Goal: Task Accomplishment & Management: Manage account settings

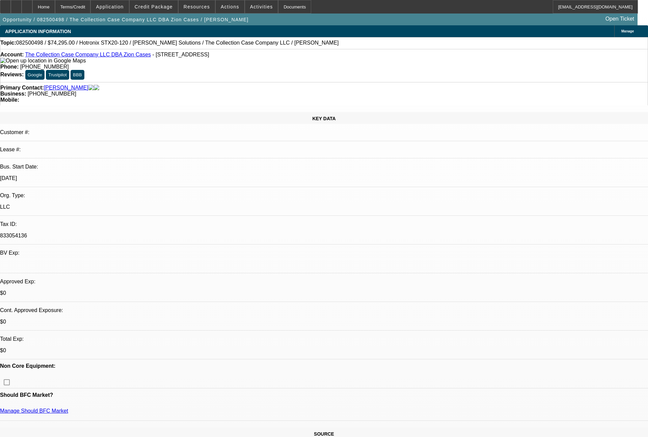
select select "0"
select select "2"
select select "0"
select select "6"
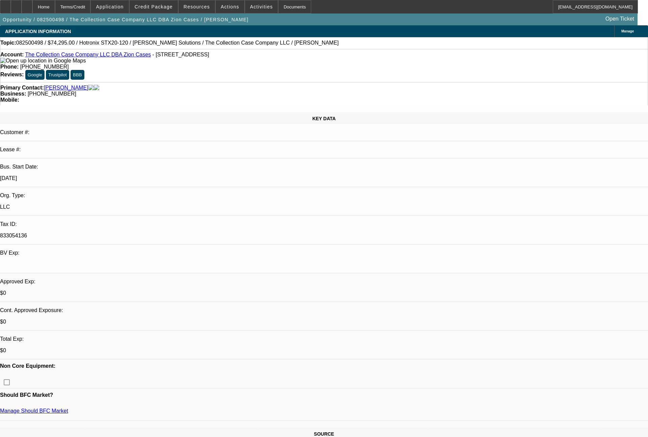
select select "0"
select select "2"
select select "0"
select select "6"
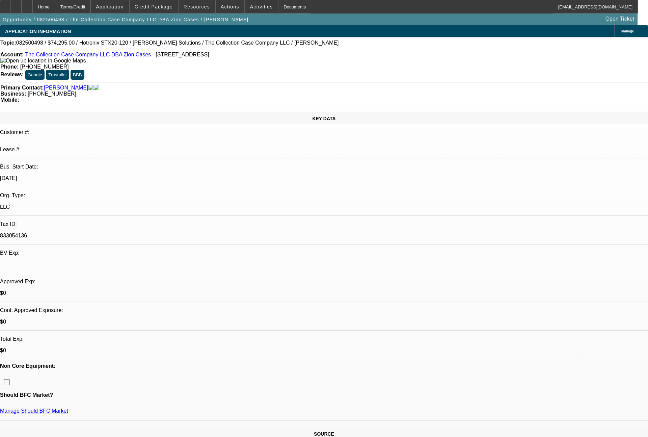
select select "0"
select select "2"
select select "0"
select select "6"
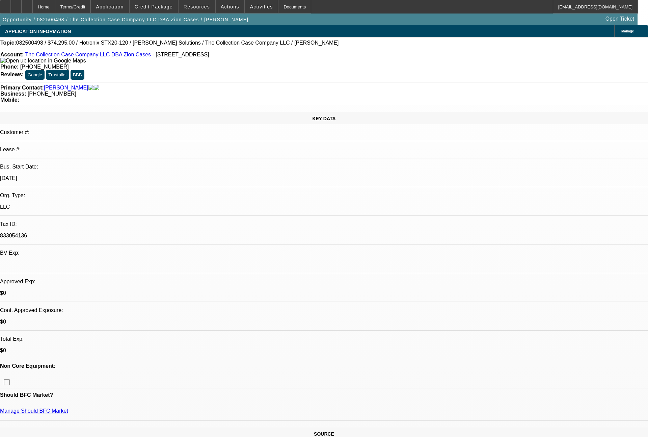
select select "0"
select select "2"
select select "0"
select select "6"
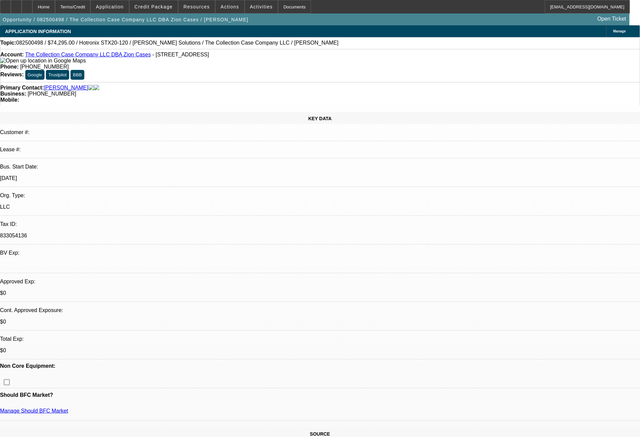
select select "0"
select select "2"
select select "0"
select select "2"
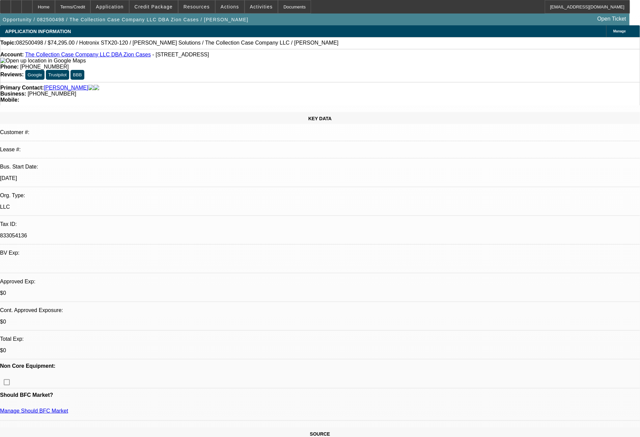
select select "0"
select select "2"
select select "0"
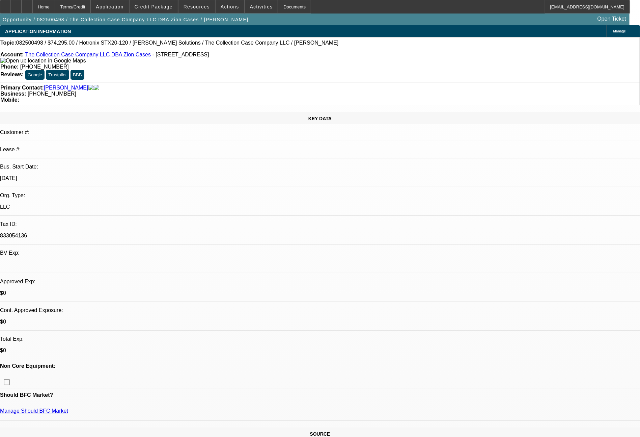
select select "2"
select select "0"
select select "1"
select select "2"
select select "6"
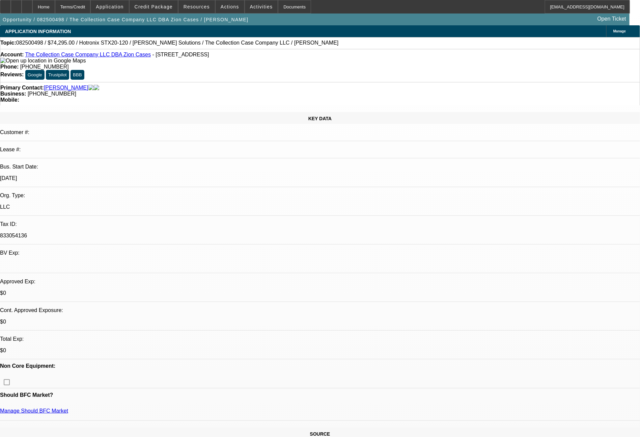
select select "1"
select select "2"
select select "6"
select select "1"
select select "2"
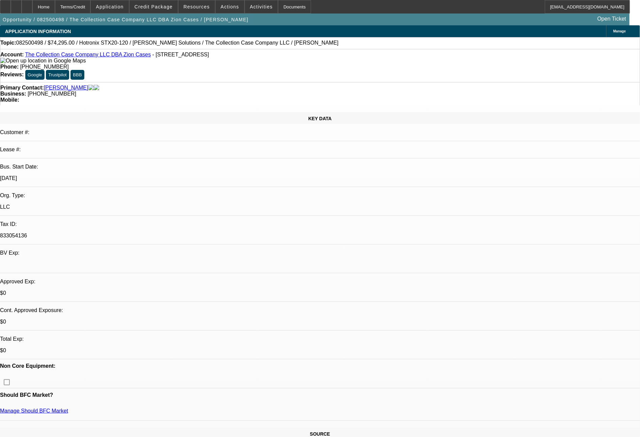
select select "6"
select select "1"
select select "2"
select select "6"
click at [169, 7] on span "Credit Package" at bounding box center [154, 6] width 38 height 5
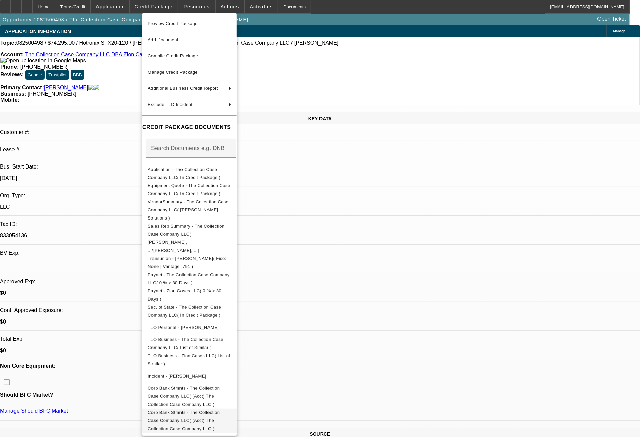
click at [232, 408] on span "Corp Bank Stmnts - The Collection Case Company LLC( (Acct) The Collection Case …" at bounding box center [190, 420] width 84 height 24
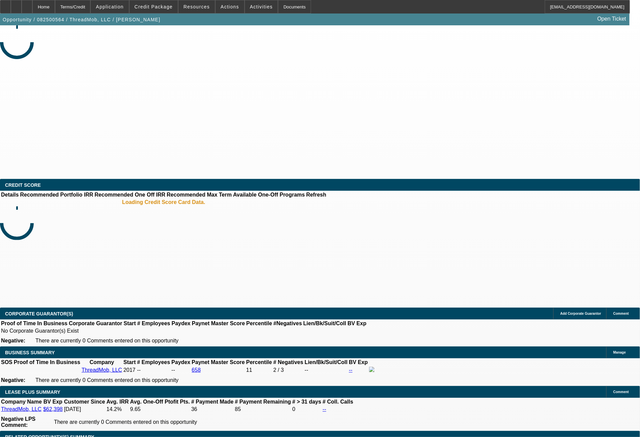
select select "0"
select select "2"
select select "0"
select select "6"
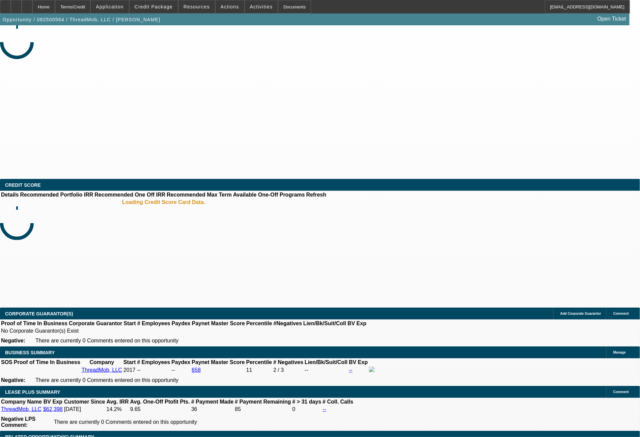
select select "0"
select select "2"
select select "0"
select select "6"
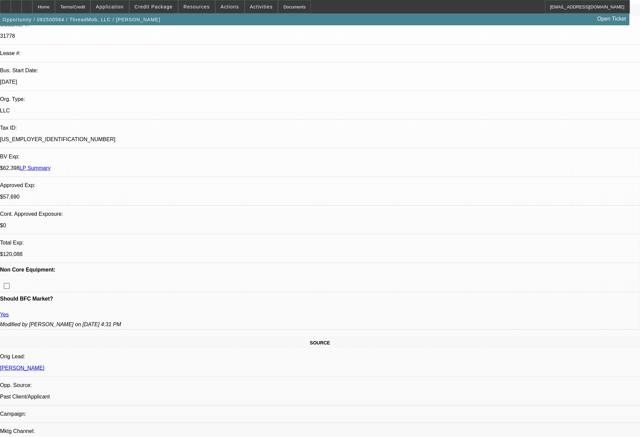
scroll to position [115, 0]
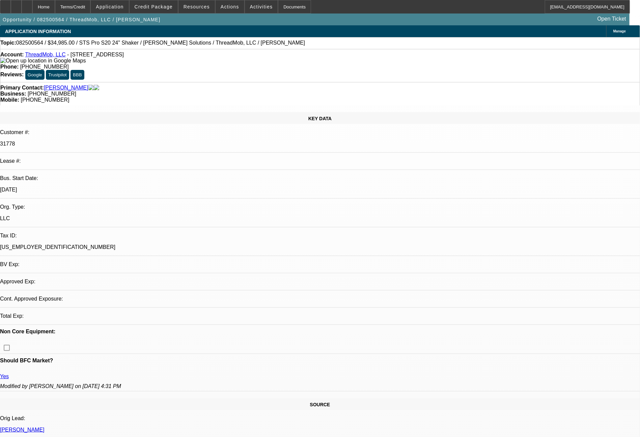
select select "0"
select select "2"
select select "0"
select select "6"
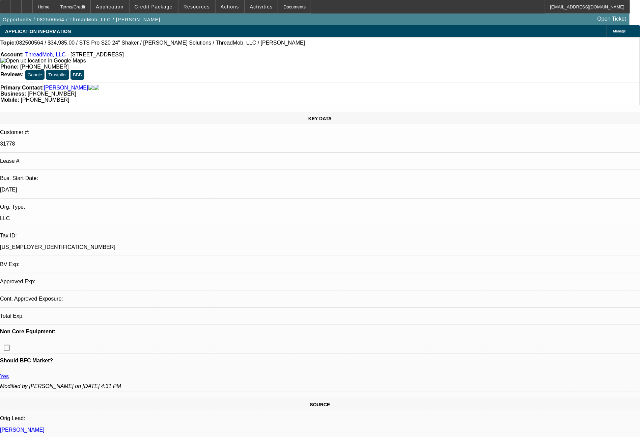
select select "0"
select select "2"
select select "0"
select select "6"
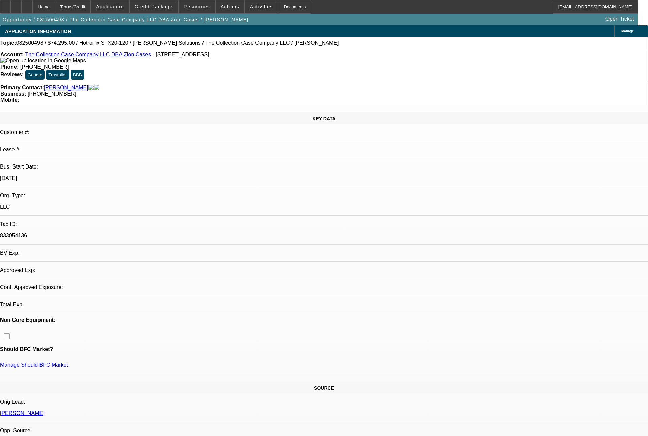
select select "0"
select select "2"
select select "0"
select select "6"
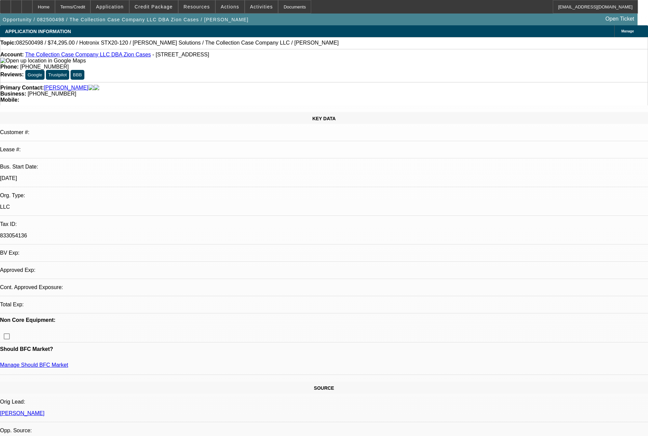
select select "0"
select select "2"
select select "0"
select select "6"
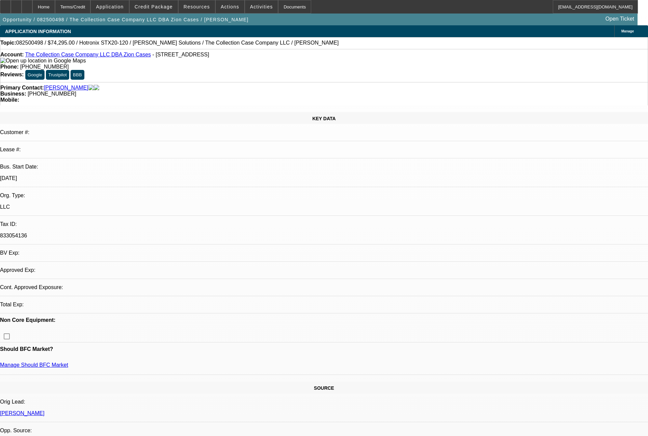
select select "0"
select select "2"
select select "0"
select select "6"
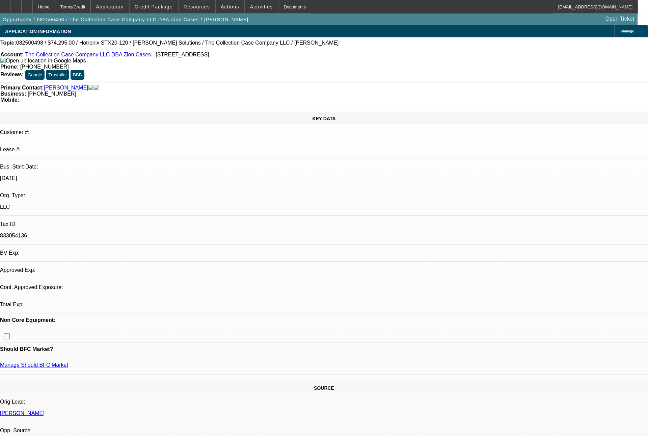
select select "0"
select select "2"
select select "0"
select select "6"
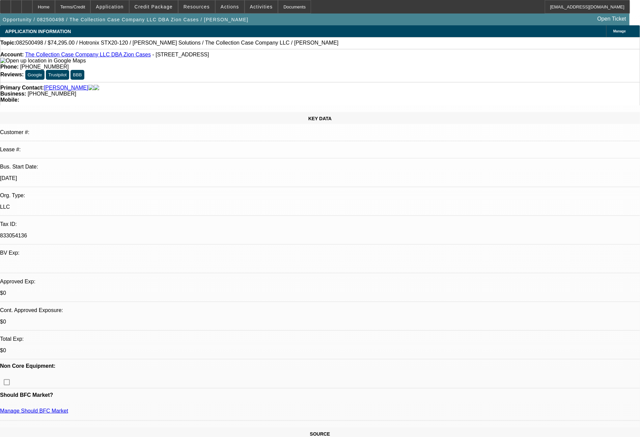
select select "0"
select select "2"
select select "0"
select select "6"
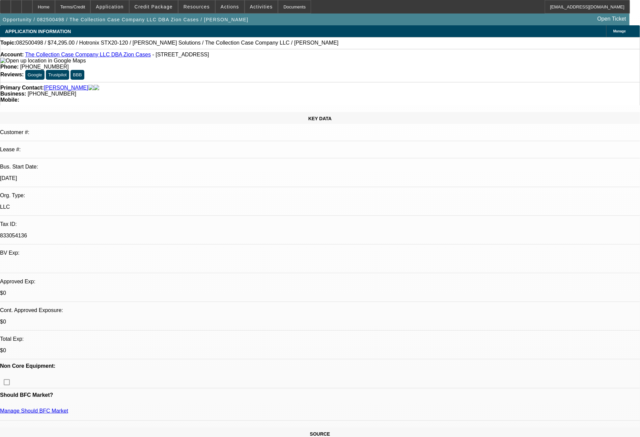
select select "0"
select select "2"
select select "0"
select select "6"
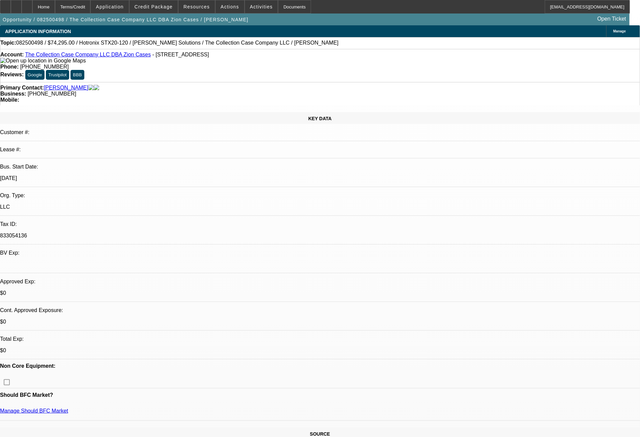
select select "0"
select select "2"
select select "0"
select select "6"
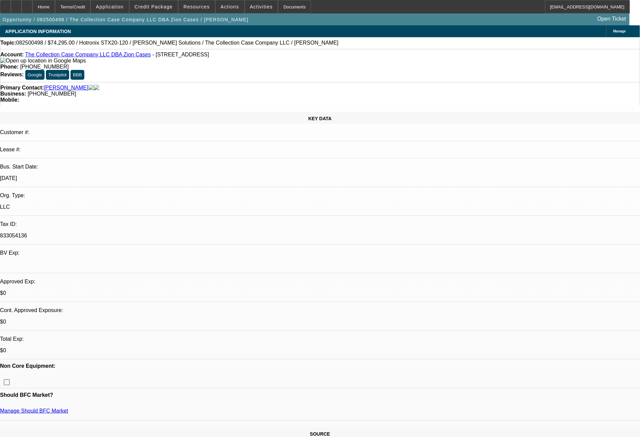
select select "0"
select select "2"
select select "0"
select select "6"
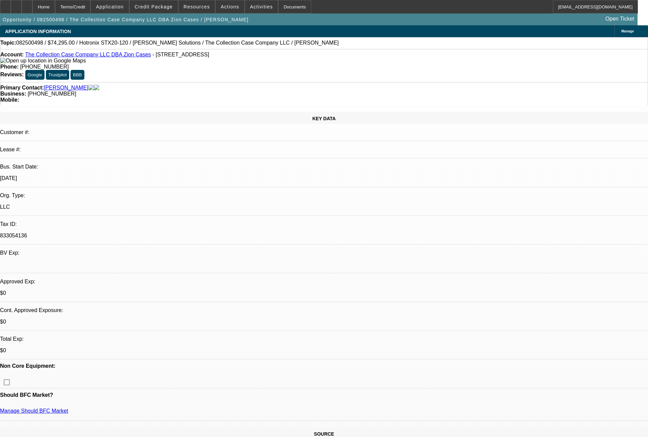
select select "0"
select select "2"
select select "0"
select select "6"
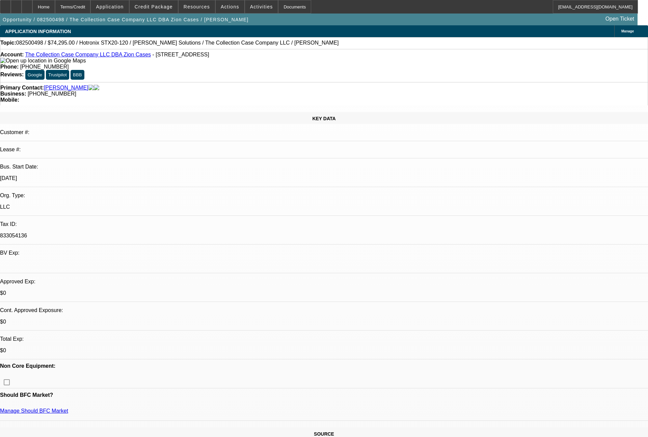
select select "0"
select select "2"
select select "0"
select select "6"
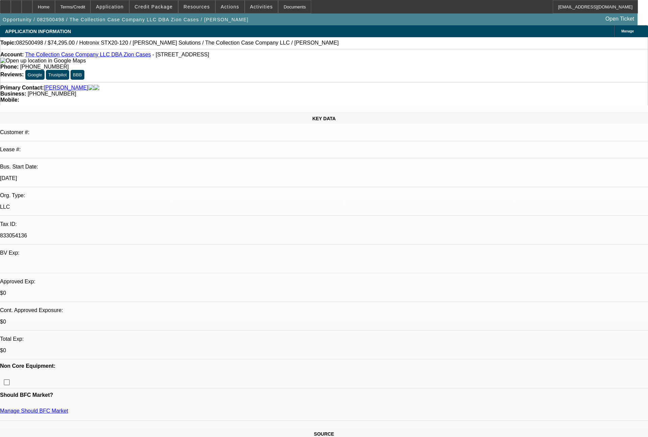
select select "0"
select select "2"
select select "0"
select select "6"
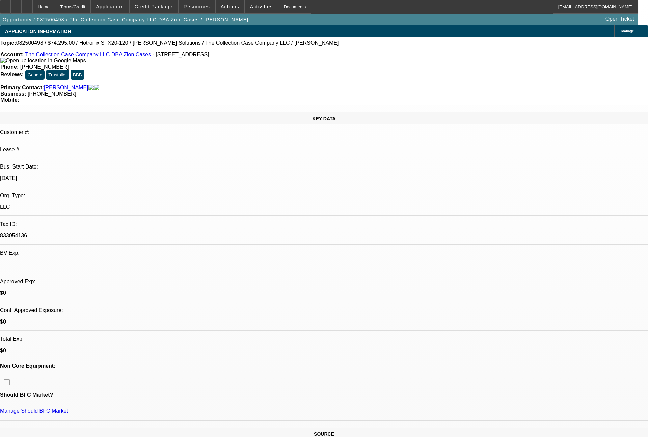
select select "0"
select select "2"
select select "0"
select select "6"
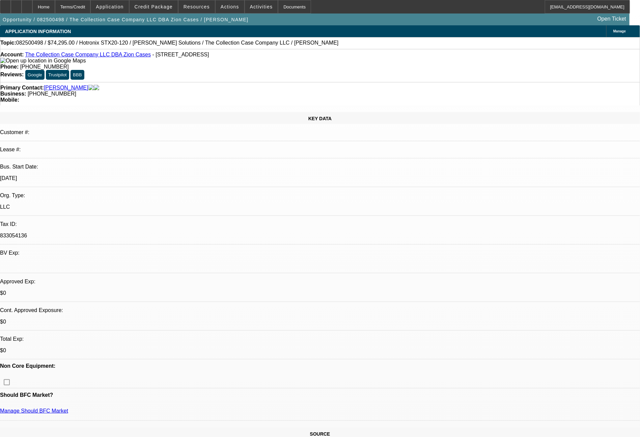
select select "0"
select select "2"
select select "0"
select select "2"
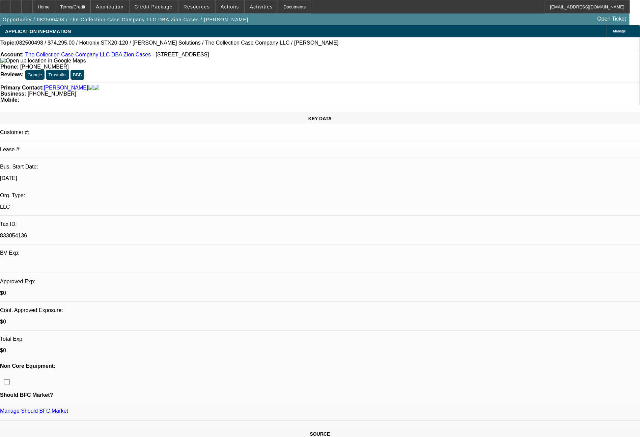
select select "0"
select select "2"
select select "0"
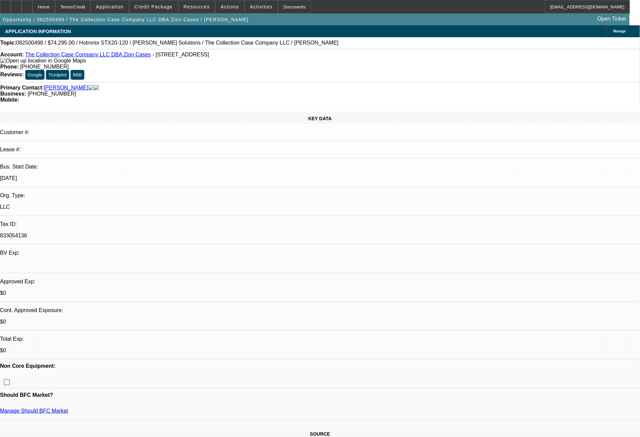
select select "2"
select select "0"
select select "1"
select select "2"
select select "6"
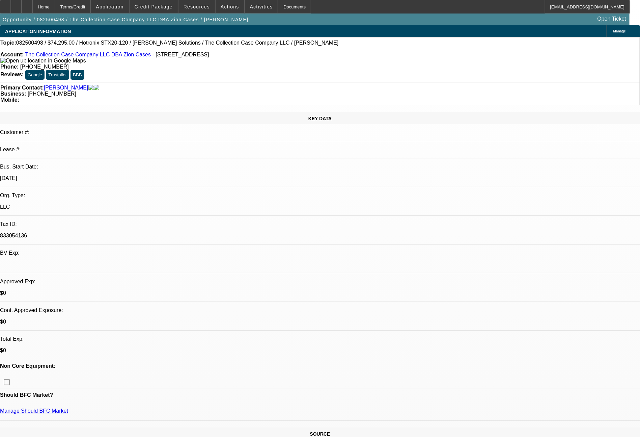
select select "1"
select select "2"
select select "6"
select select "1"
select select "2"
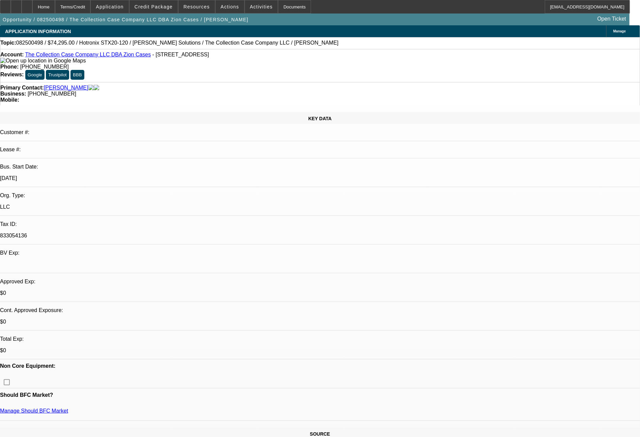
select select "6"
select select "1"
select select "2"
select select "6"
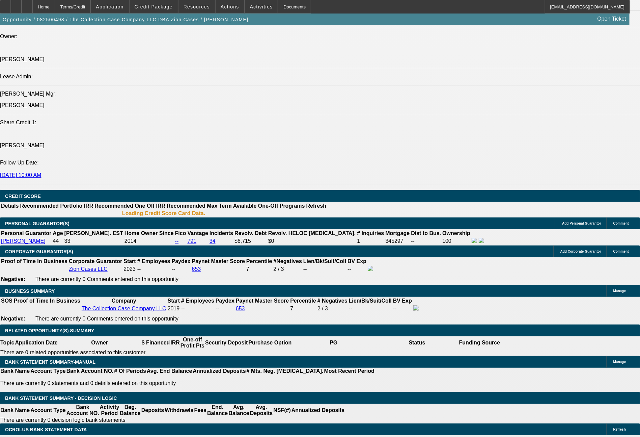
select select "0"
select select "2"
select select "0"
select select "6"
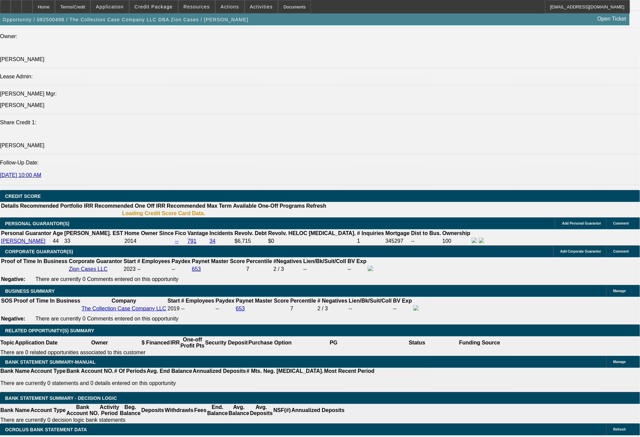
select select "0"
select select "2"
select select "0"
select select "6"
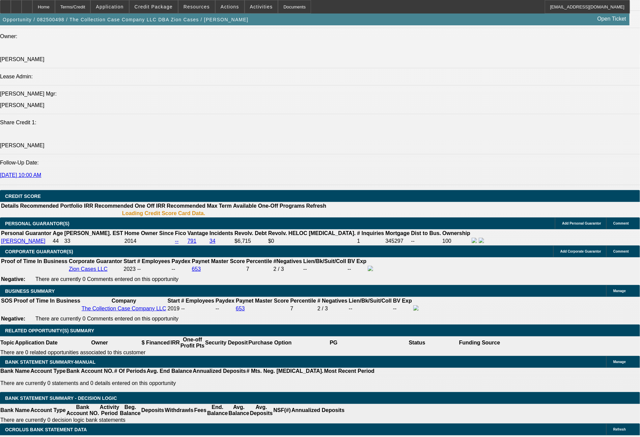
select select "0"
select select "2"
select select "0"
select select "6"
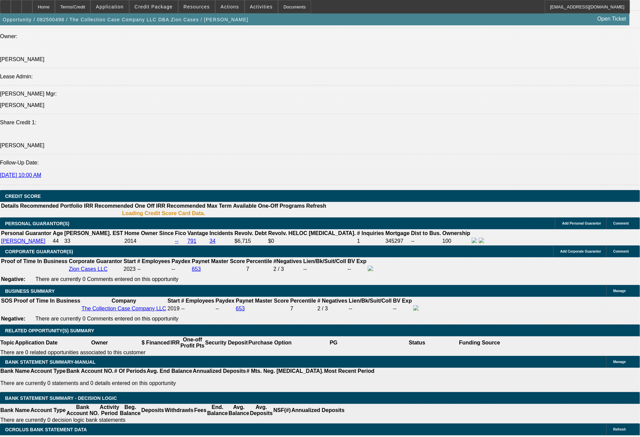
select select "0"
select select "2"
select select "0"
select select "6"
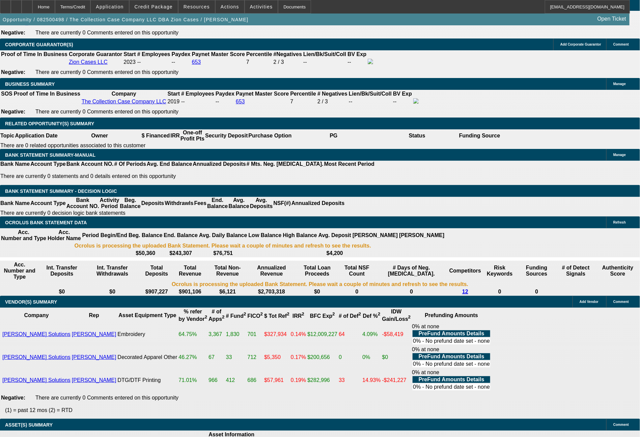
scroll to position [1165, 0]
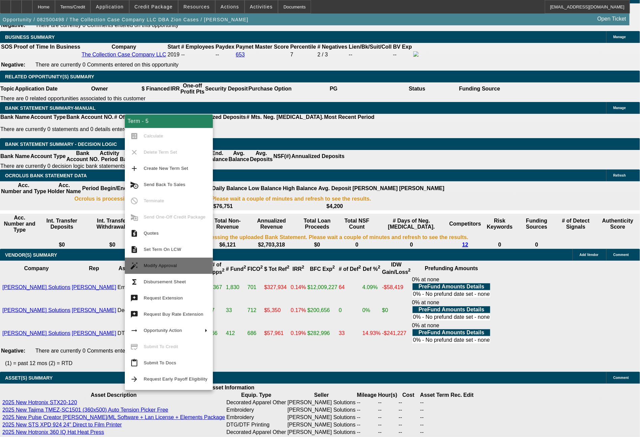
click at [168, 265] on span "Modify Approval" at bounding box center [160, 265] width 33 height 5
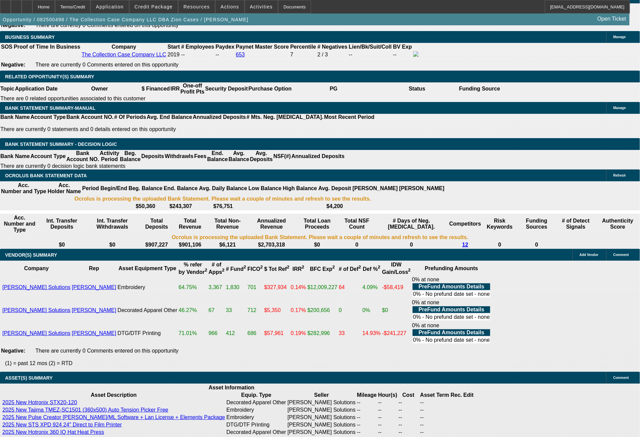
select select "0"
select select "2"
select select "0"
select select "6"
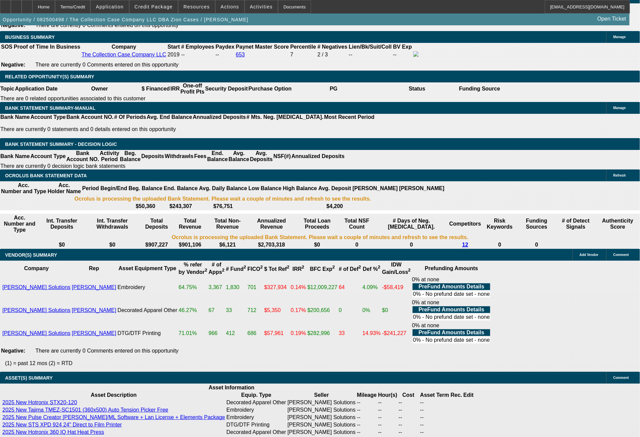
select select "0"
select select "2"
select select "0"
select select "6"
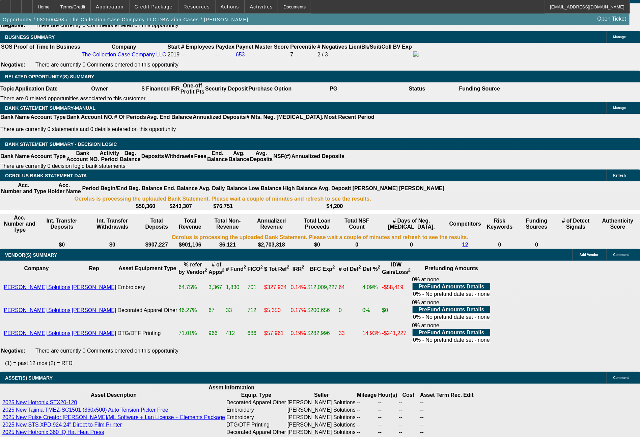
select select "0"
select select "2"
select select "0"
select select "6"
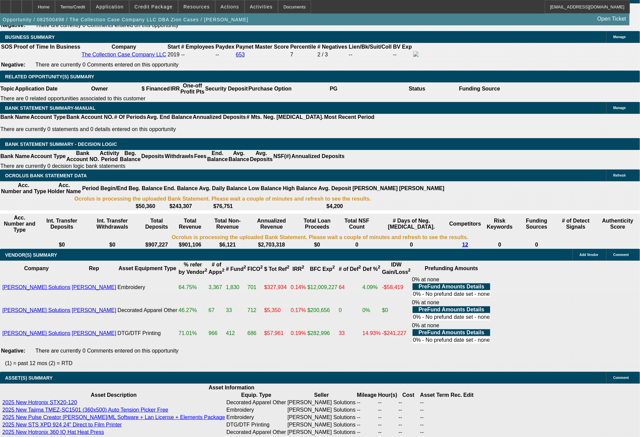
select select "0"
select select "2"
select select "0"
select select "6"
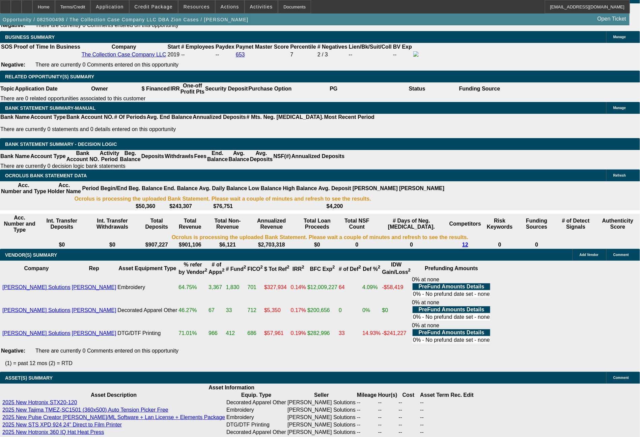
drag, startPoint x: 101, startPoint y: 207, endPoint x: 157, endPoint y: 183, distance: 60.8
type input "1"
type input "$2.00"
type input "UNKNOWN"
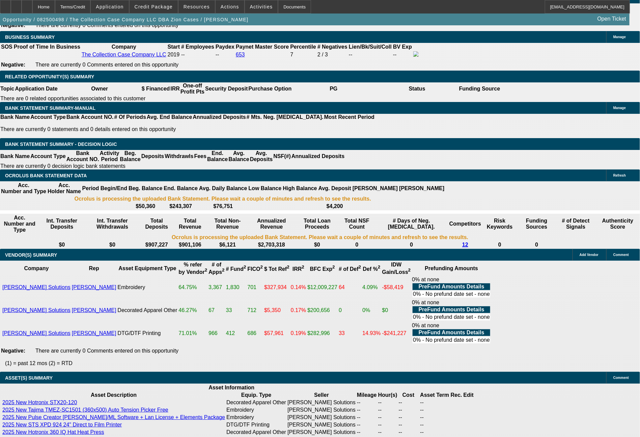
type input "1612"
type input "10.9"
type input "$3,224.00"
type input "1612.9"
type input "$3,225.80"
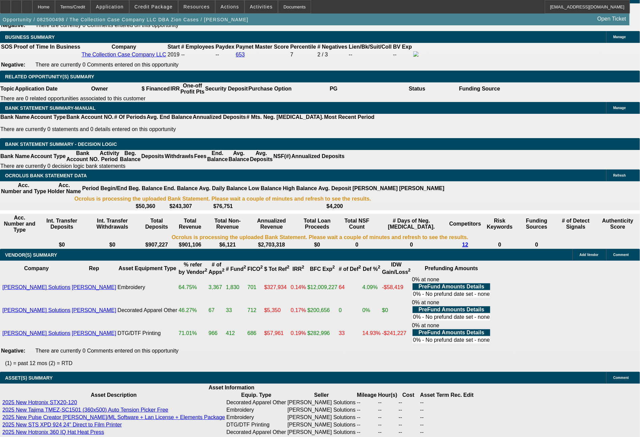
type input "1612.97"
type input "$3,225.94"
type input "$1,612.97"
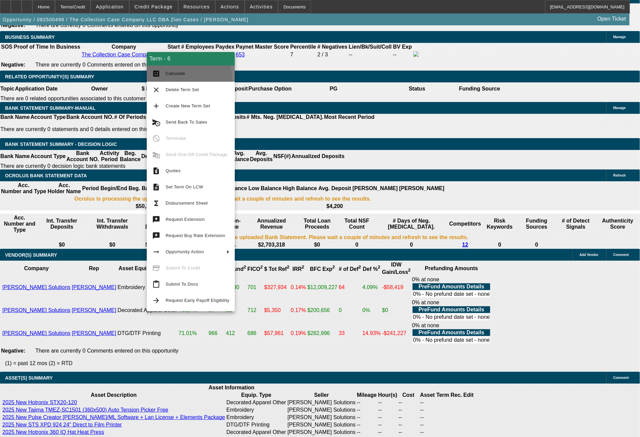
click at [176, 79] on button "calculate Calculate" at bounding box center [191, 73] width 88 height 16
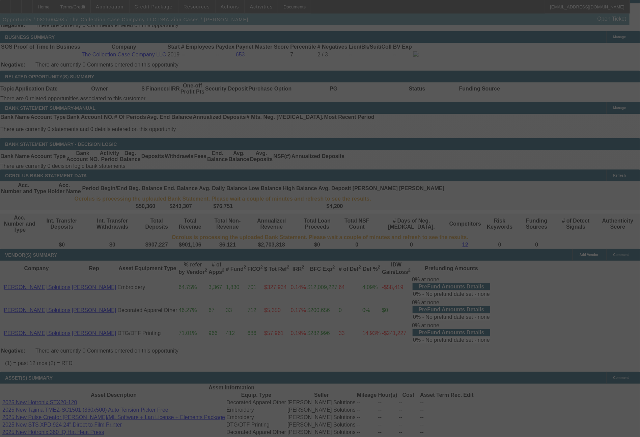
select select "0"
select select "2"
select select "0"
select select "6"
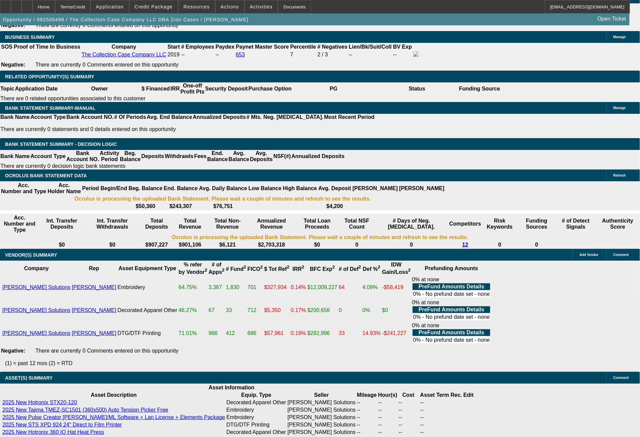
drag, startPoint x: 100, startPoint y: 203, endPoint x: 140, endPoint y: 175, distance: 48.9
type input "161"
type input "$32.00"
type input "UNKNOWN"
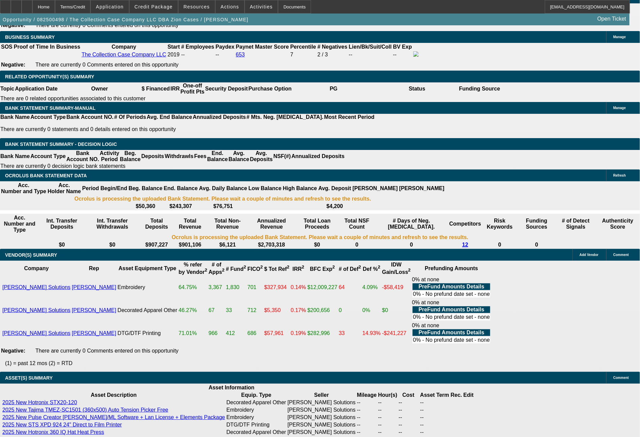
type input "1613"
type input "10.9"
type input "$3,226.00"
type input "1613.31"
type input "$3,226.62"
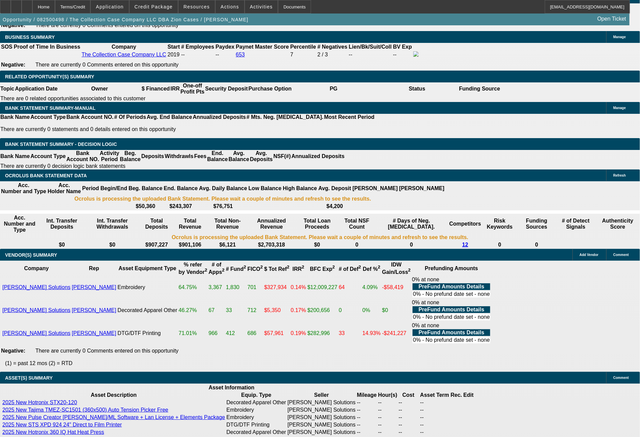
type input "1613.3"
type input "$3,226.60"
type input "1613.33"
type input "$3,226.66"
type input "1613.36"
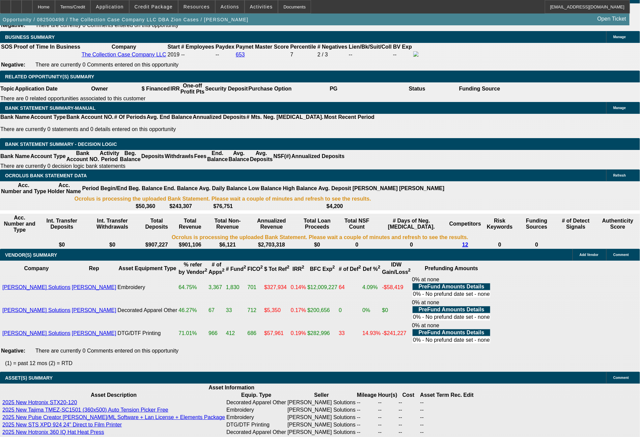
type input "$3,226.72"
type input "1613.3"
type input "$3,226.60"
type input "1613."
type input "$3,226.00"
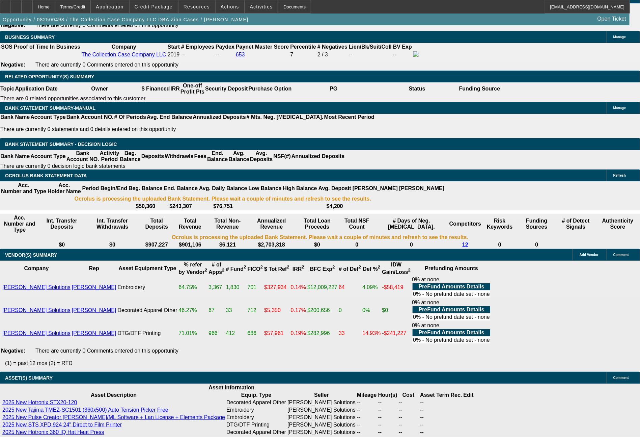
type input "1613.49"
type input "$3,226.98"
type input "$1,613.49"
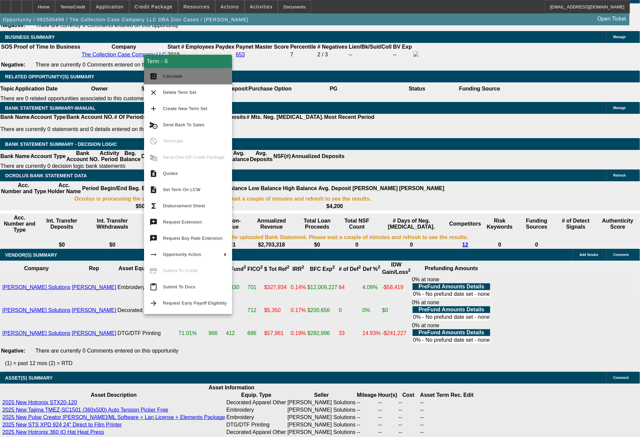
click at [181, 78] on span "Calculate" at bounding box center [173, 76] width 20 height 5
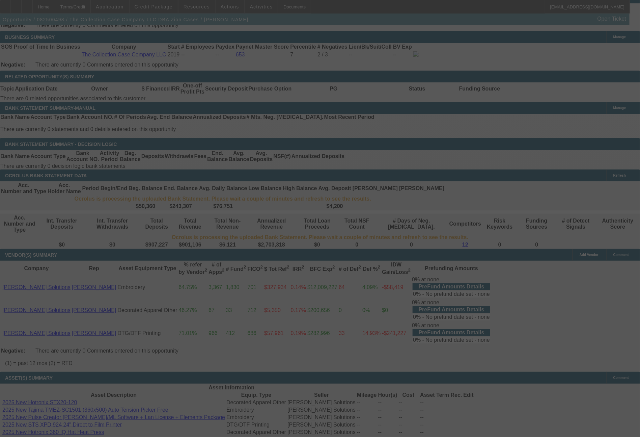
select select "0"
select select "2"
select select "0"
select select "6"
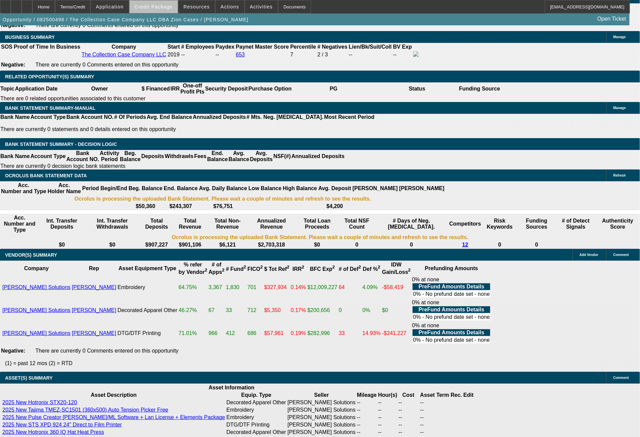
click at [171, 7] on span "Credit Package" at bounding box center [154, 6] width 38 height 5
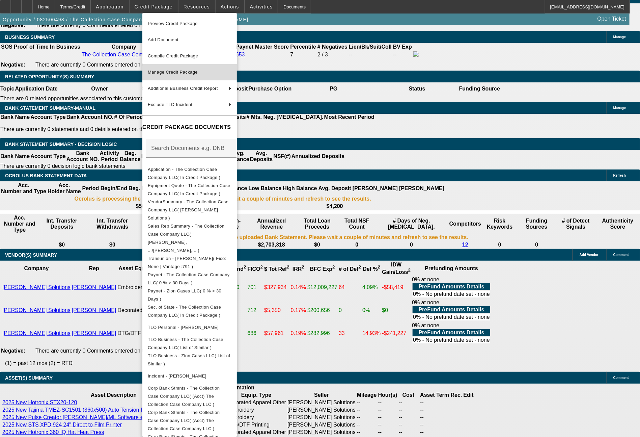
click at [186, 72] on span "Manage Credit Package" at bounding box center [173, 72] width 50 height 5
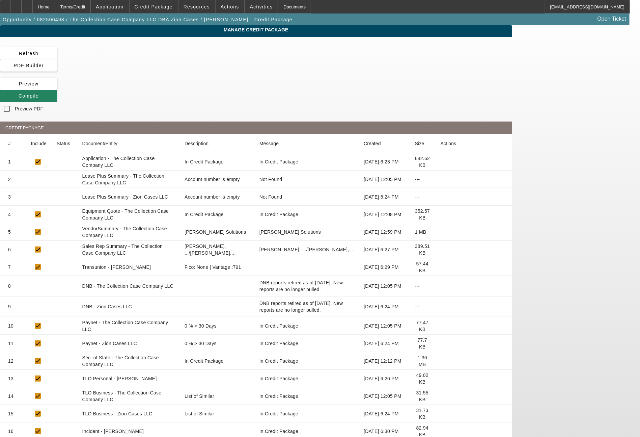
scroll to position [36, 0]
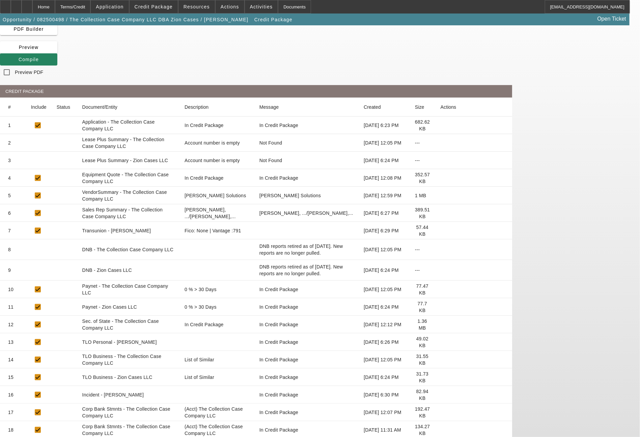
click at [441, 430] on icon at bounding box center [441, 430] width 0 height 0
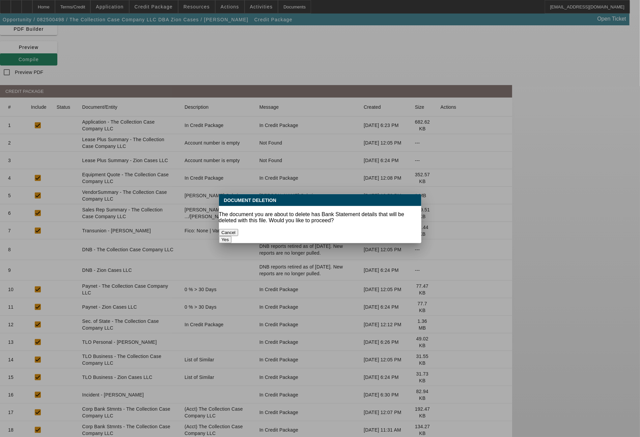
click at [232, 236] on button "Yes" at bounding box center [225, 239] width 13 height 7
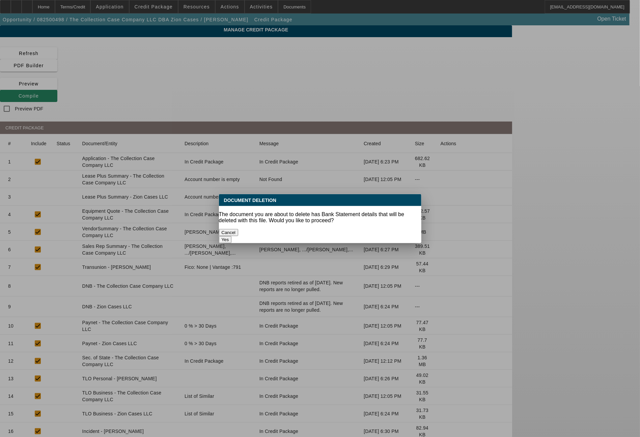
click at [232, 236] on button "Yes" at bounding box center [225, 239] width 13 height 7
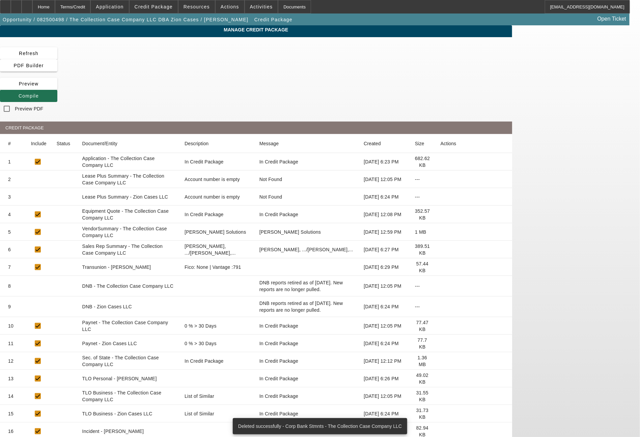
click at [39, 93] on span "Compile" at bounding box center [29, 95] width 20 height 5
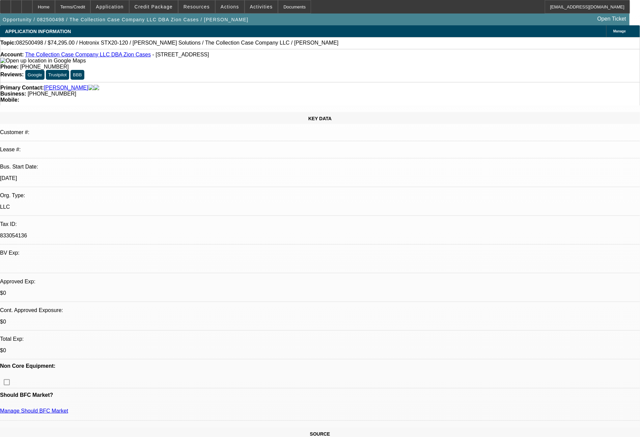
select select "0"
select select "2"
select select "0"
select select "6"
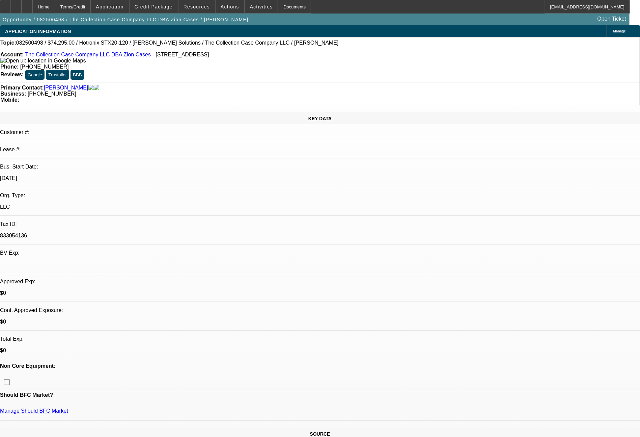
select select "0"
select select "2"
select select "0"
select select "6"
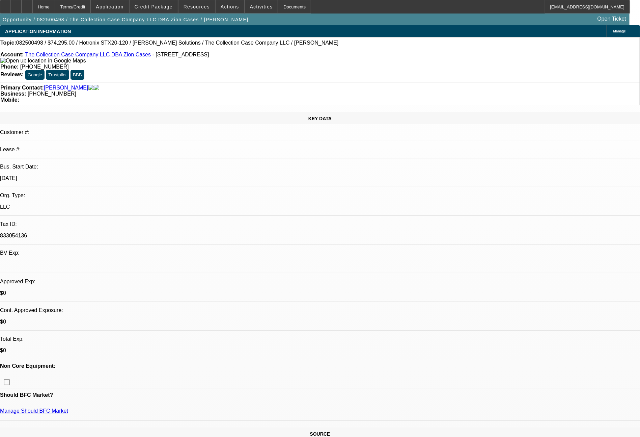
select select "0"
select select "2"
select select "0"
select select "6"
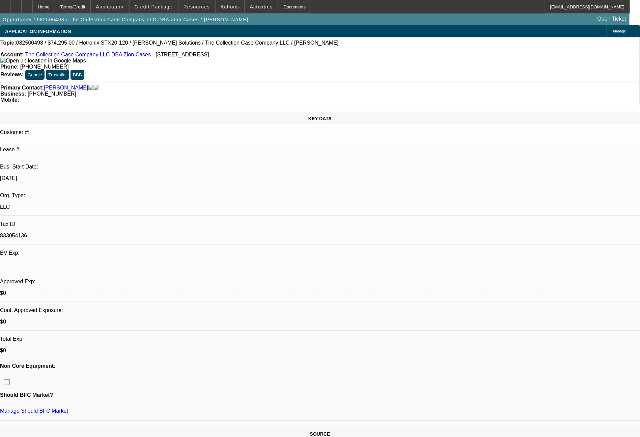
select select "0"
select select "2"
select select "0"
select select "6"
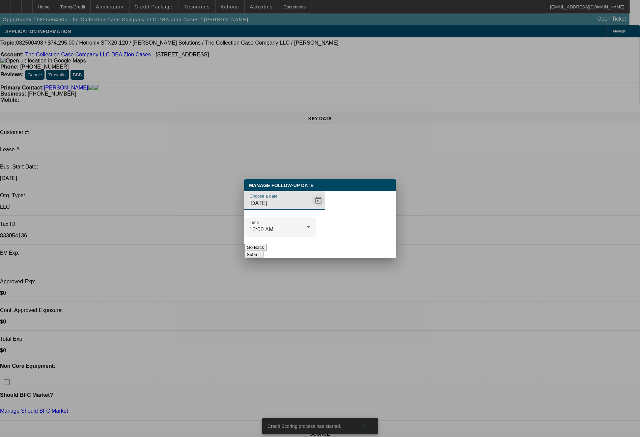
click at [311, 209] on span "Open calendar" at bounding box center [319, 200] width 16 height 16
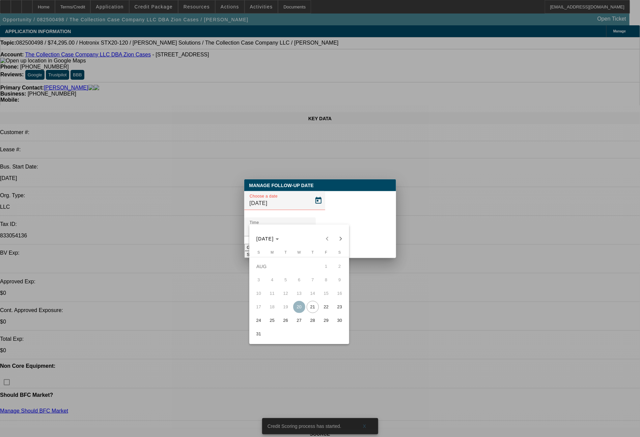
click at [323, 308] on span "22" at bounding box center [326, 307] width 12 height 12
type input "8/22/2025"
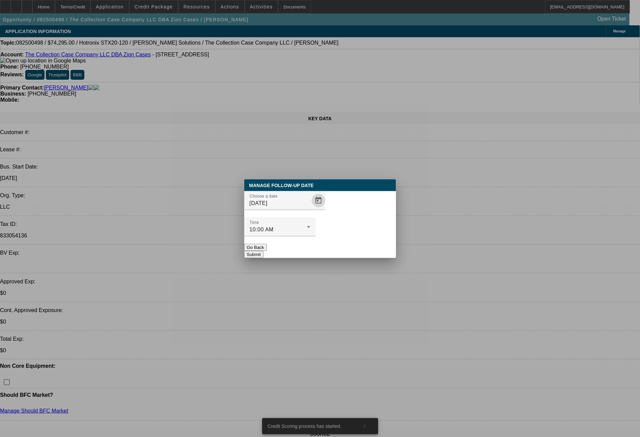
click at [264, 251] on button "Submit" at bounding box center [253, 254] width 19 height 7
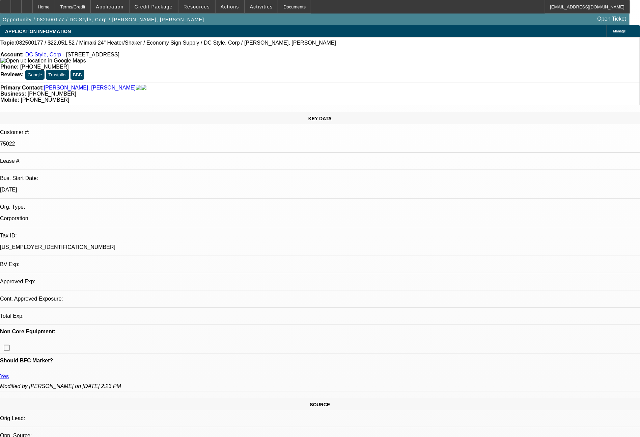
select select "0"
select select "6"
select select "0"
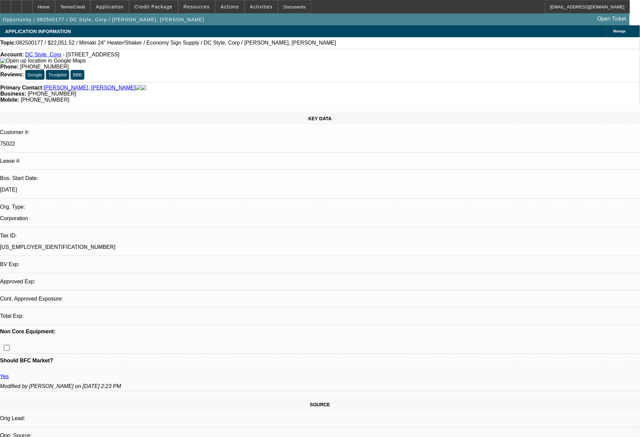
select select "0"
select select "6"
select select "0"
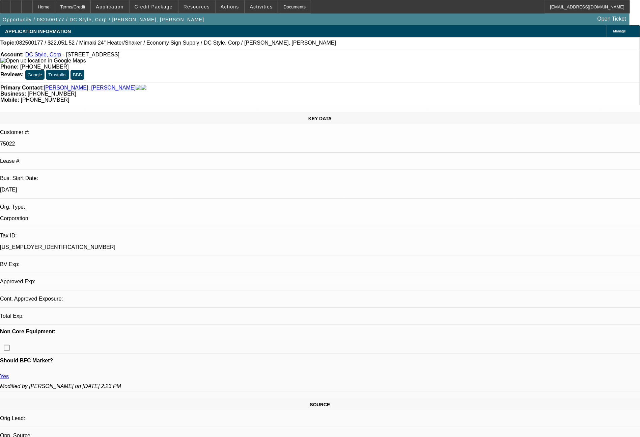
select select "0"
select select "6"
select select "0"
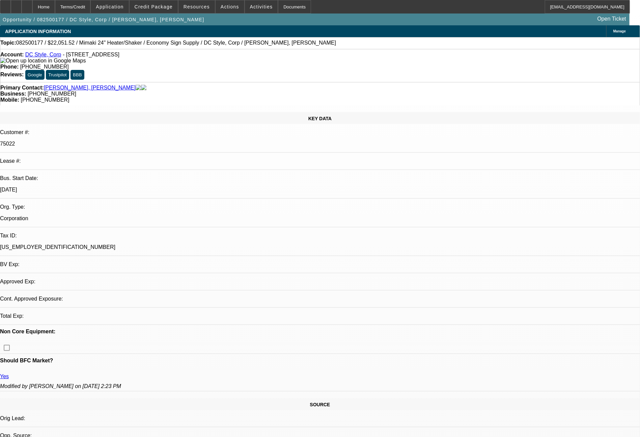
select select "6"
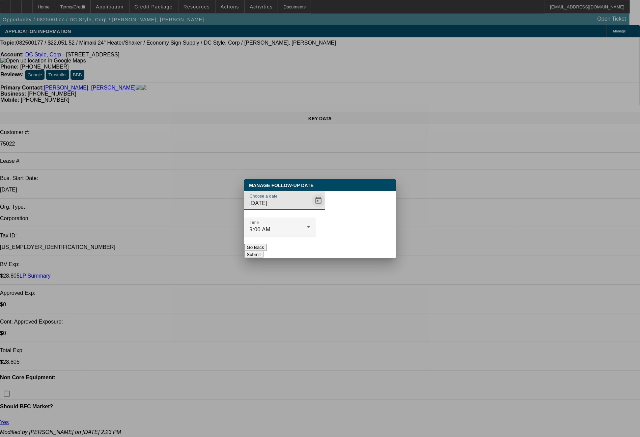
click at [311, 209] on span "Open calendar" at bounding box center [319, 200] width 16 height 16
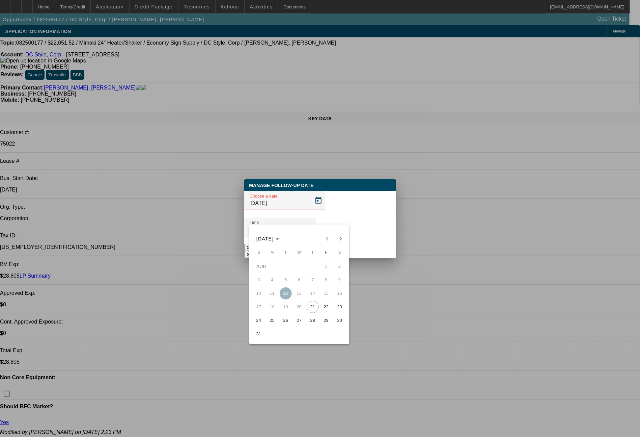
click at [325, 309] on span "22" at bounding box center [326, 307] width 12 height 12
type input "[DATE]"
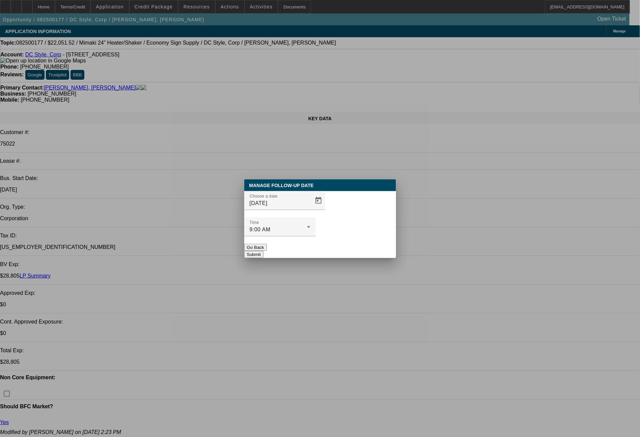
click at [264, 251] on button "Submit" at bounding box center [253, 254] width 19 height 7
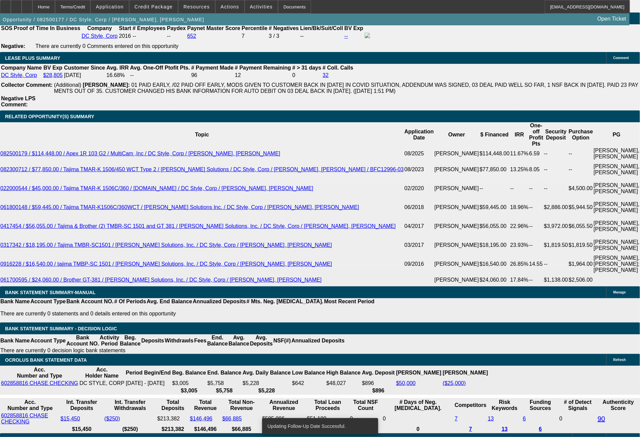
scroll to position [1209, 0]
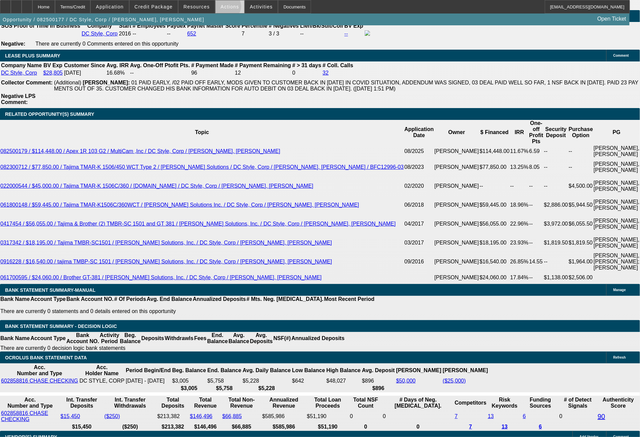
click at [227, 8] on span "Actions" at bounding box center [230, 6] width 19 height 5
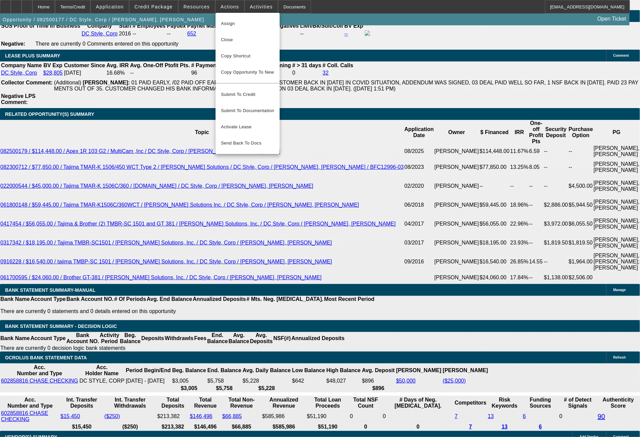
click at [74, 171] on div at bounding box center [320, 218] width 640 height 437
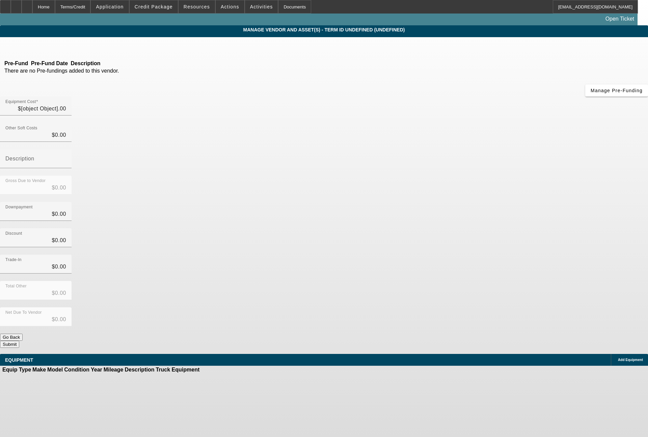
type input "$22,051.52"
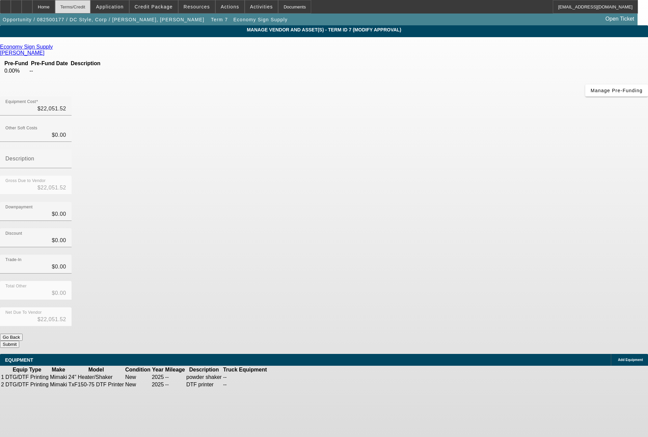
click at [91, 7] on div "Terms/Credit" at bounding box center [73, 7] width 36 height 14
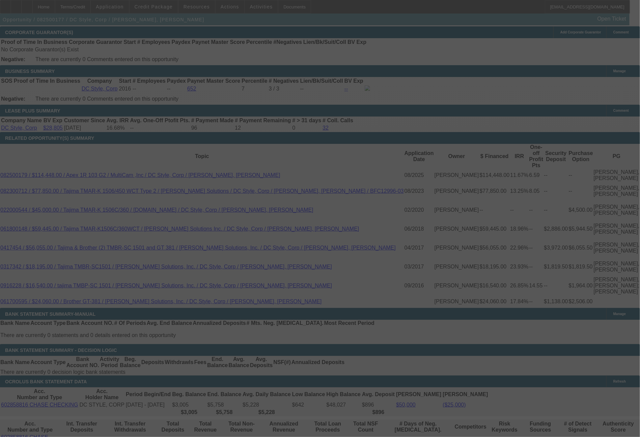
scroll to position [1146, 0]
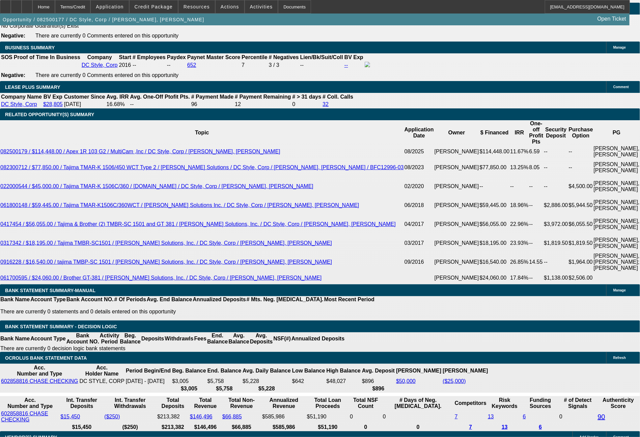
select select "0"
select select "6"
select select "0"
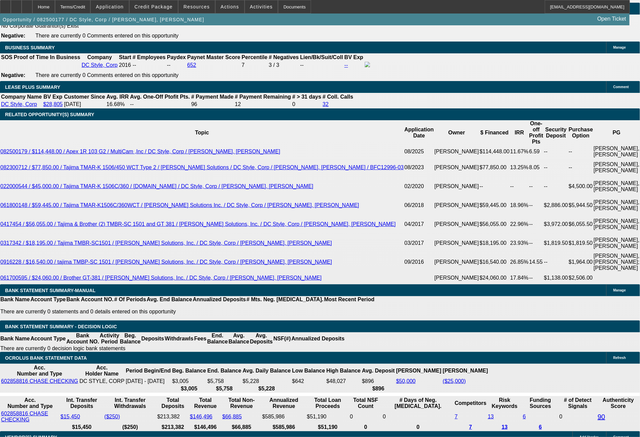
select select "0"
select select "6"
select select "0"
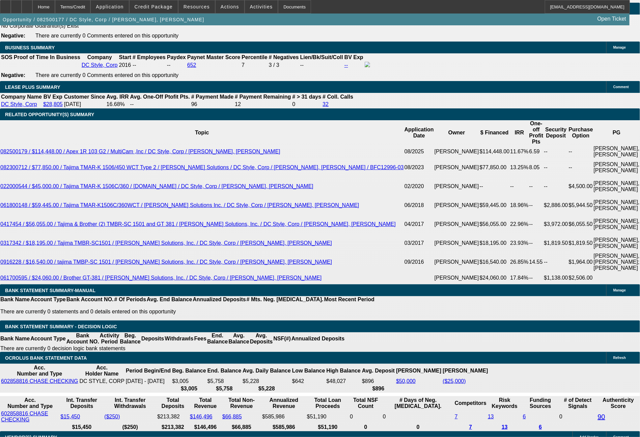
select select "0"
select select "6"
select select "0"
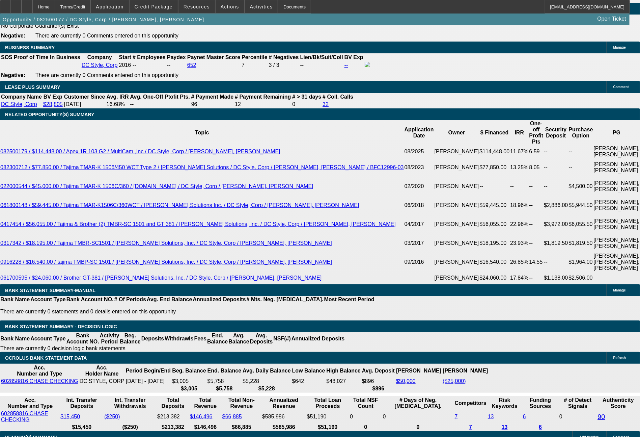
select select "6"
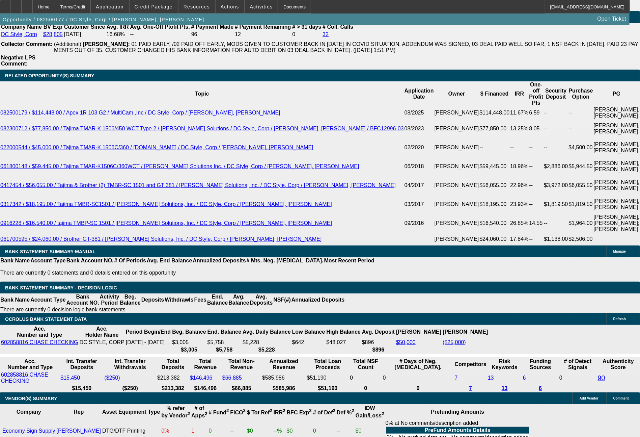
scroll to position [1270, 0]
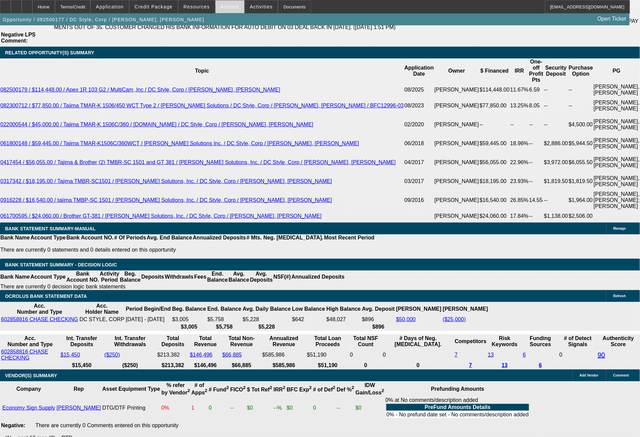
click at [234, 3] on span at bounding box center [230, 7] width 29 height 16
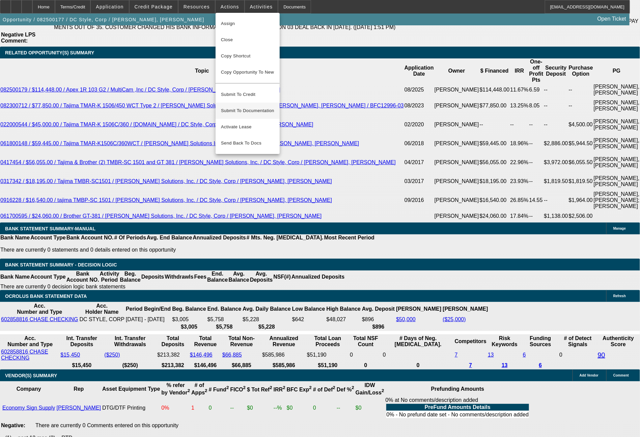
click at [241, 108] on span "Submit To Documentation" at bounding box center [247, 111] width 53 height 8
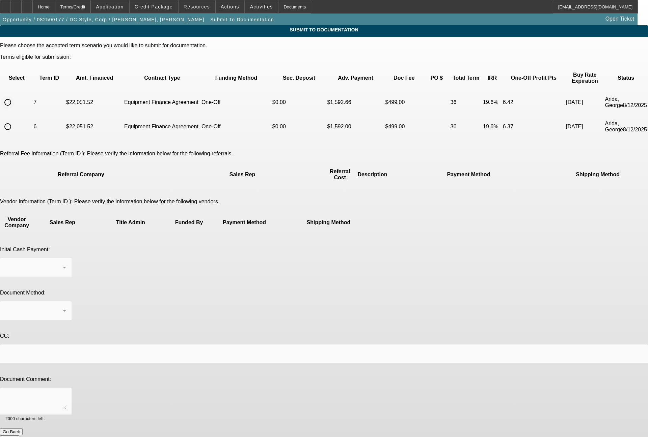
click at [15, 96] on input "radio" at bounding box center [8, 103] width 14 height 14
radio input "true"
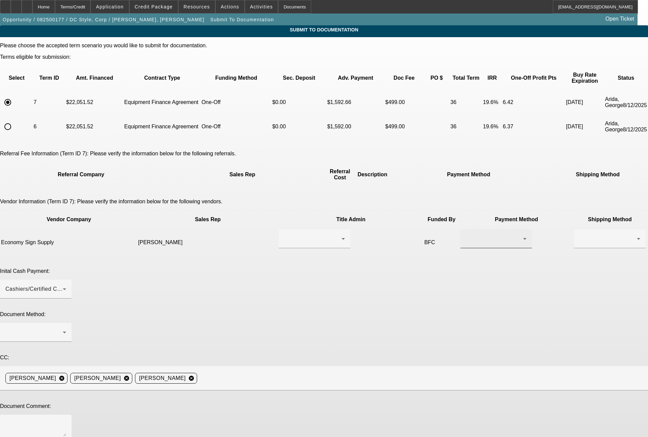
click at [466, 235] on div at bounding box center [494, 239] width 57 height 8
click at [372, 230] on span "Check" at bounding box center [371, 226] width 16 height 8
click at [63, 328] on div at bounding box center [33, 332] width 57 height 8
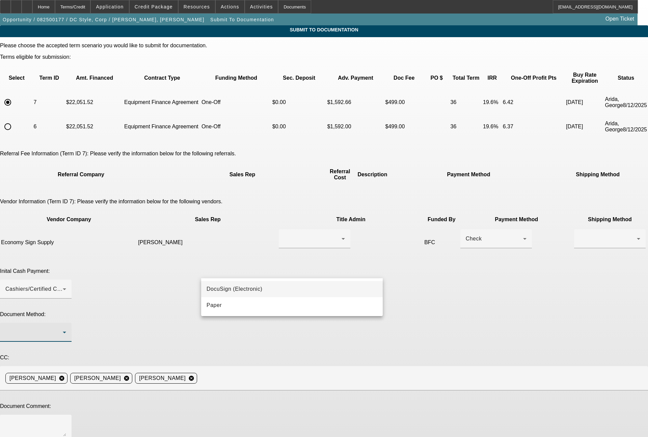
click at [231, 287] on span "DocuSign (Electronic)" at bounding box center [235, 289] width 56 height 8
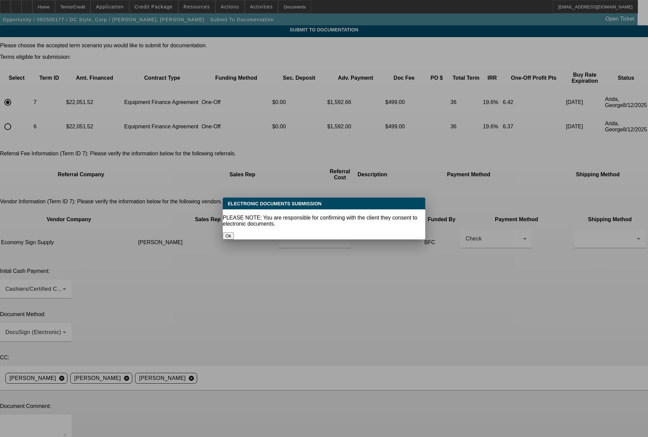
click at [234, 232] on button "Ok" at bounding box center [228, 235] width 11 height 7
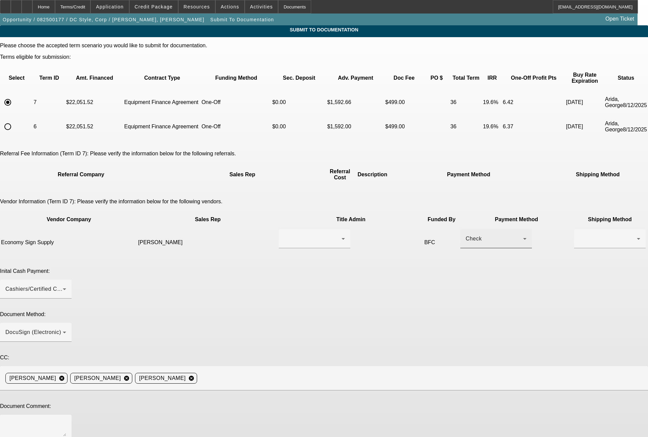
click at [466, 235] on div "Check" at bounding box center [494, 239] width 57 height 8
click at [379, 245] on span "Wire Transfer" at bounding box center [380, 243] width 35 height 8
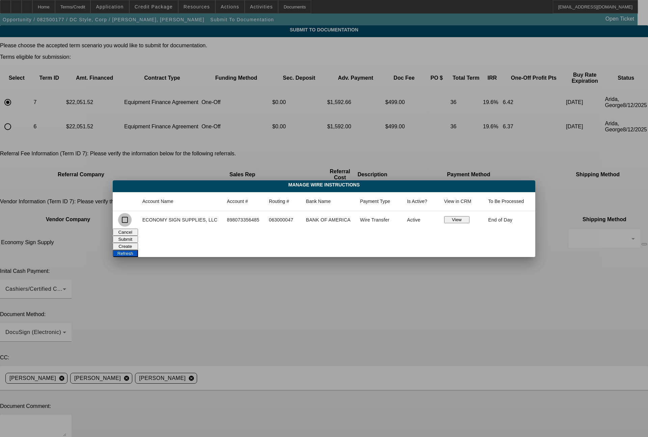
click at [125, 220] on input "checkbox" at bounding box center [125, 220] width 14 height 14
checkbox input "true"
click at [138, 236] on button "Submit" at bounding box center [125, 239] width 25 height 7
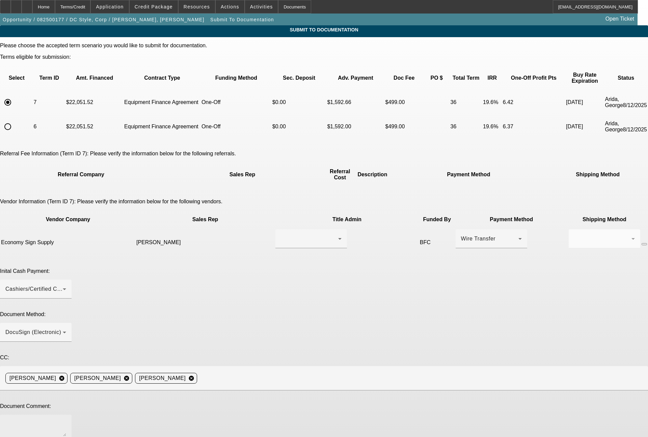
click at [66, 420] on textarea at bounding box center [35, 428] width 61 height 16
type textarea "Past customer, ready for docs. Vendor ready to ship, so customer will be quick …"
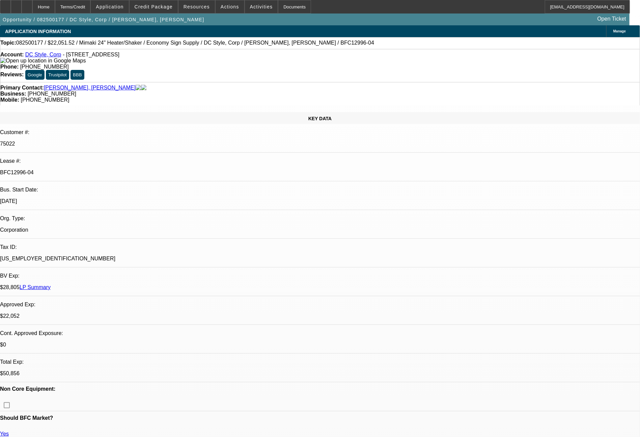
select select "0"
select select "6"
select select "0"
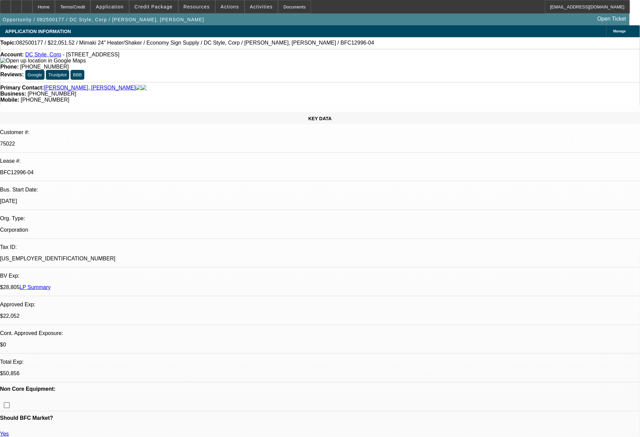
select select "0"
select select "6"
select select "0"
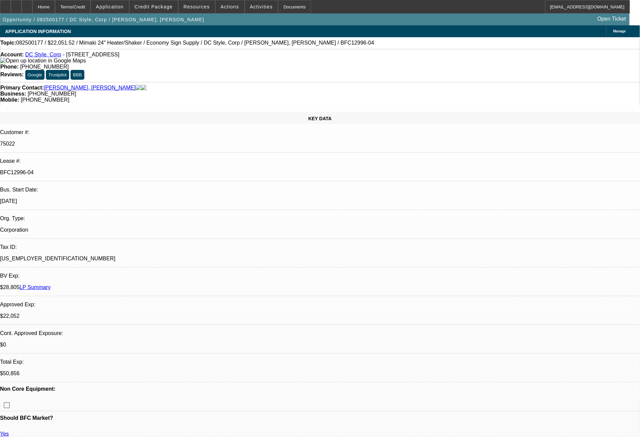
select select "0"
select select "6"
select select "0"
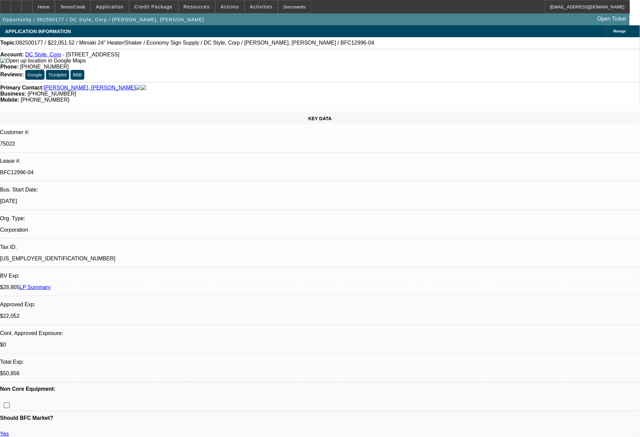
select select "6"
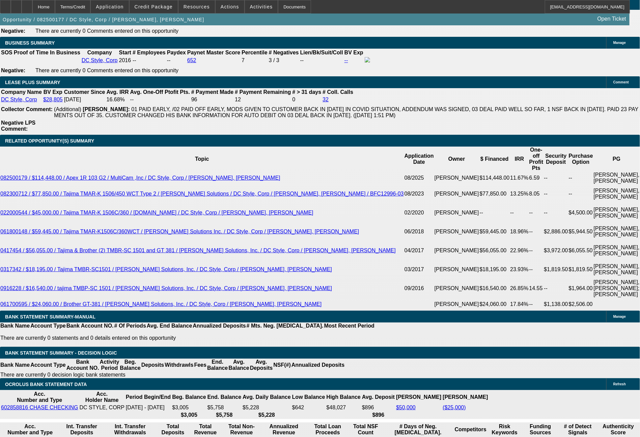
scroll to position [1208, 0]
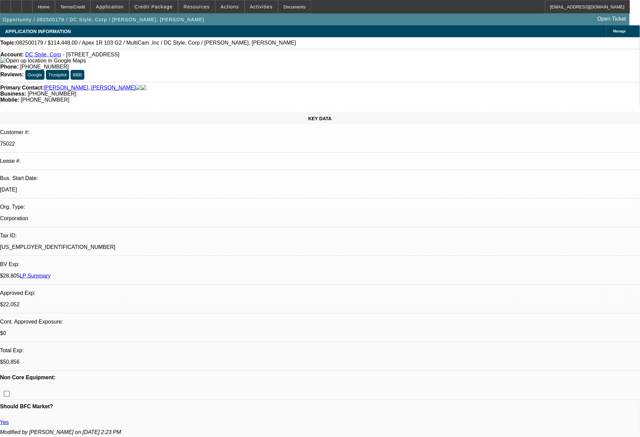
select select "0"
select select "6"
select select "0"
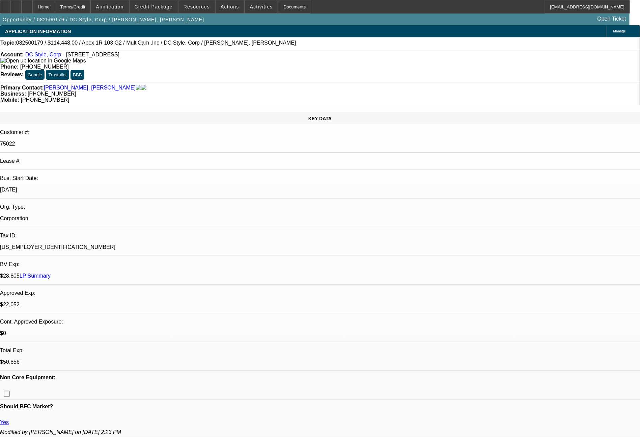
select select "0"
select select "6"
select select "0"
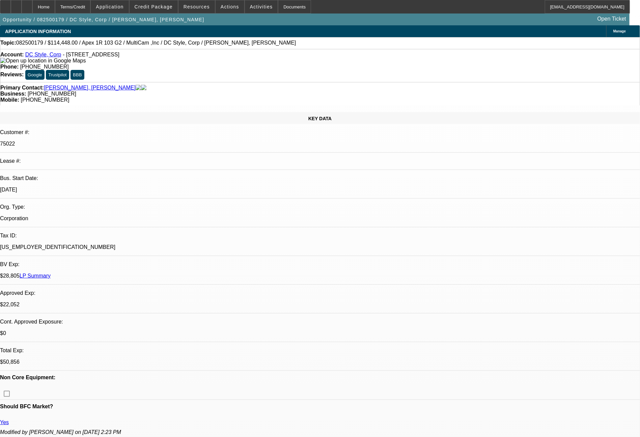
select select "0"
select select "6"
select select "0"
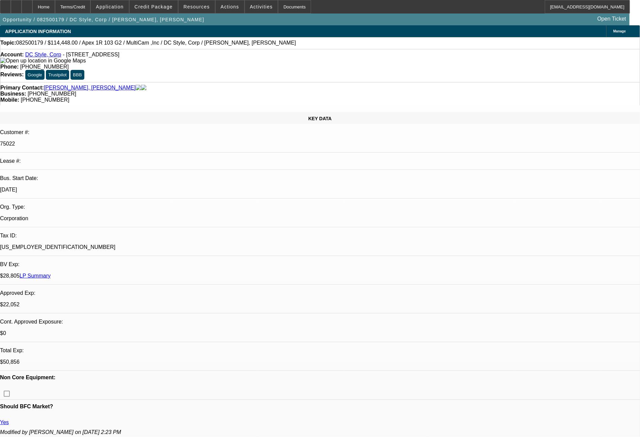
select select "6"
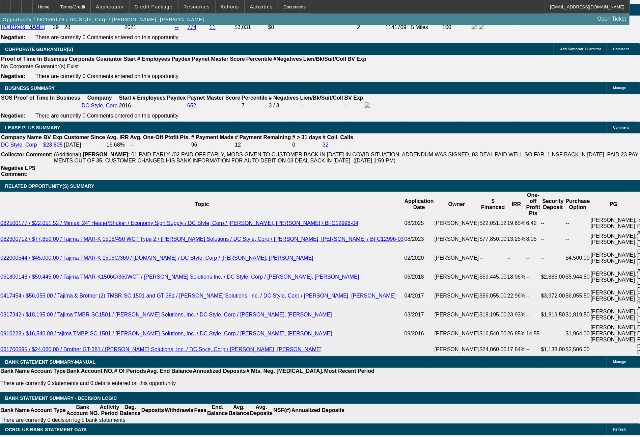
scroll to position [1102, 0]
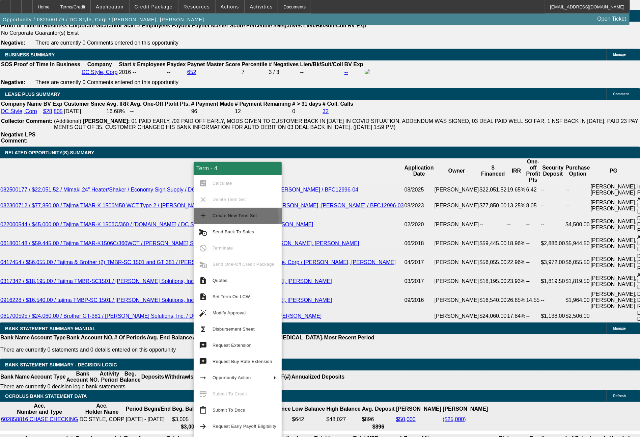
click at [233, 218] on span "Create New Term Set" at bounding box center [245, 216] width 64 height 8
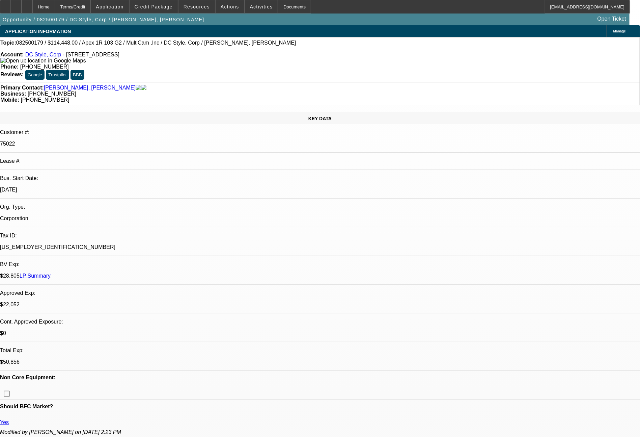
select select "0"
select select "6"
select select "0"
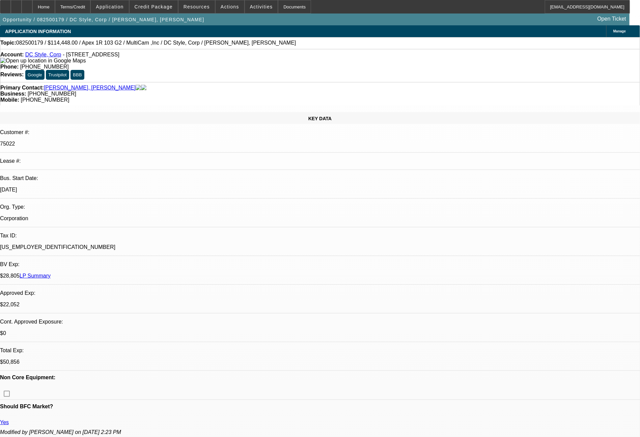
select select "0"
select select "6"
select select "0"
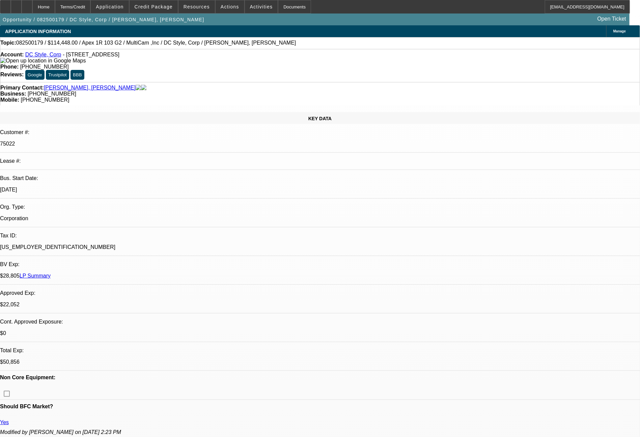
select select "0"
select select "6"
select select "0"
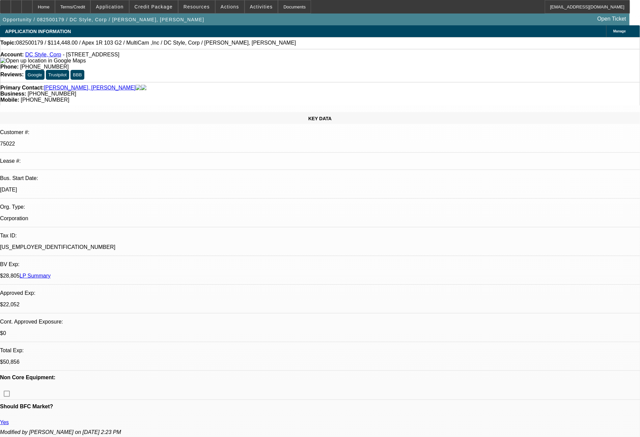
select select "6"
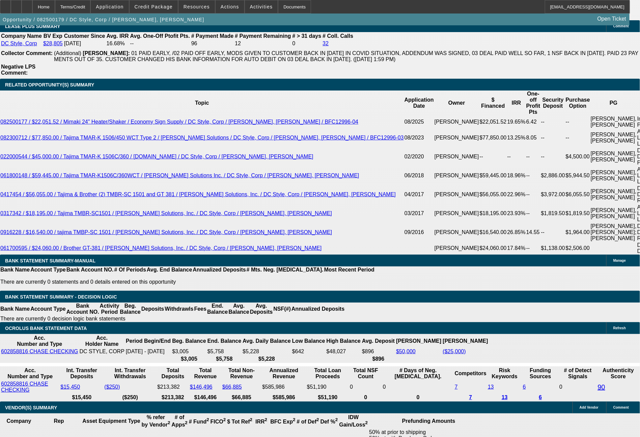
scroll to position [1176, 0]
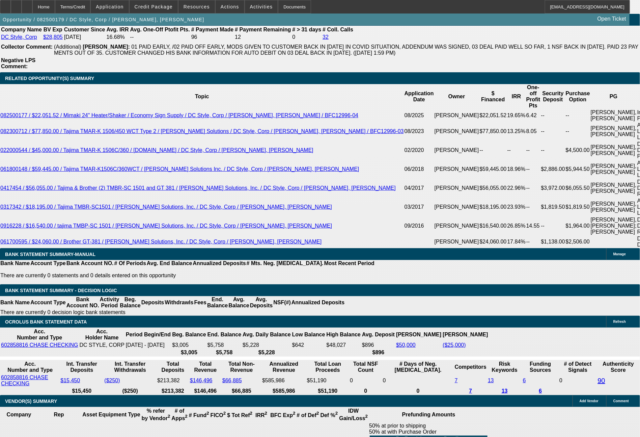
type input "UNKNOWN"
drag, startPoint x: 130, startPoint y: 224, endPoint x: 141, endPoint y: 224, distance: 11.1
type input "69"
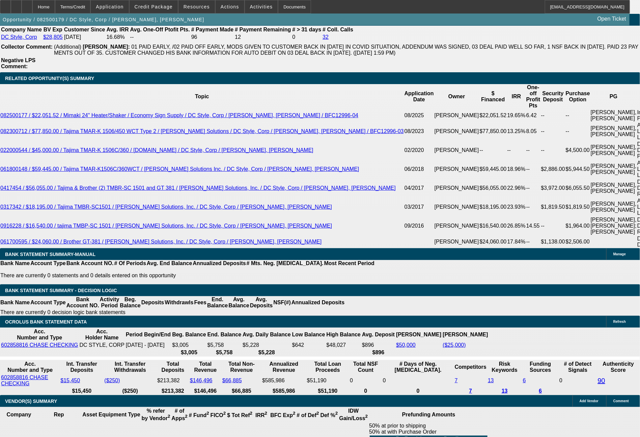
drag, startPoint x: 107, startPoint y: 222, endPoint x: 137, endPoint y: 222, distance: 30.4
type input "$2,300.00"
drag, startPoint x: 131, startPoint y: 218, endPoint x: 155, endPoint y: 214, distance: 24.4
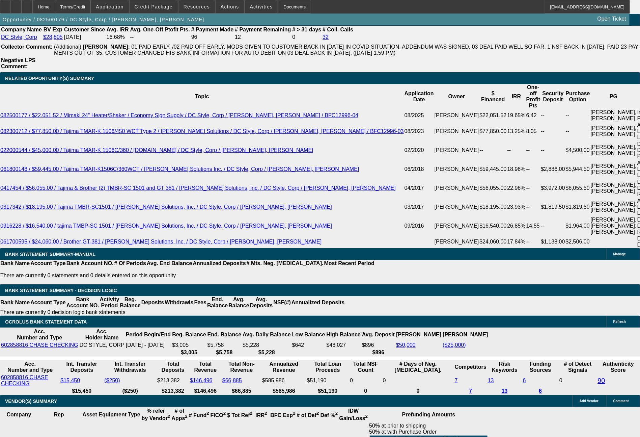
type input "3"
drag, startPoint x: 100, startPoint y: 213, endPoint x: 155, endPoint y: 217, distance: 54.8
type input "$250.00"
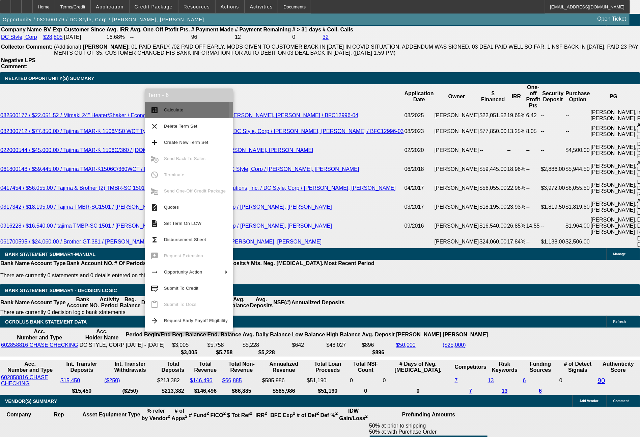
click at [182, 110] on span "Calculate" at bounding box center [196, 110] width 64 height 8
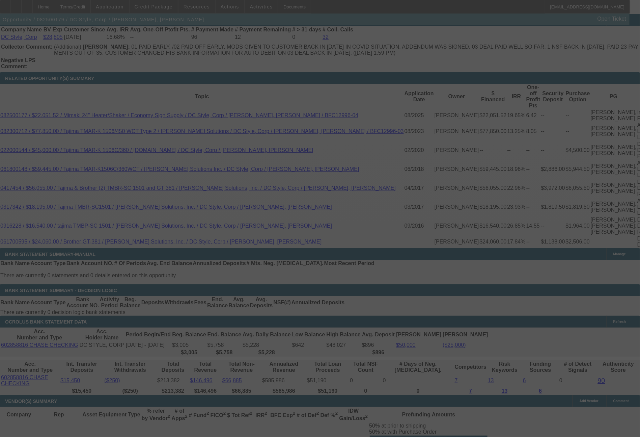
select select "0"
select select "6"
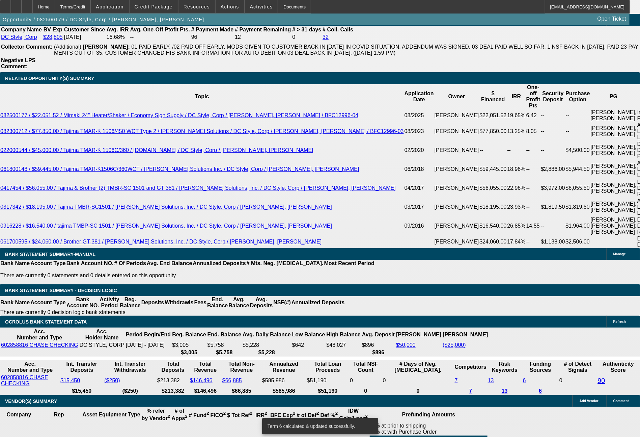
drag, startPoint x: 99, startPoint y: 221, endPoint x: 149, endPoint y: 225, distance: 50.8
type input "23"
type input "UNKNOWN"
type input "2317"
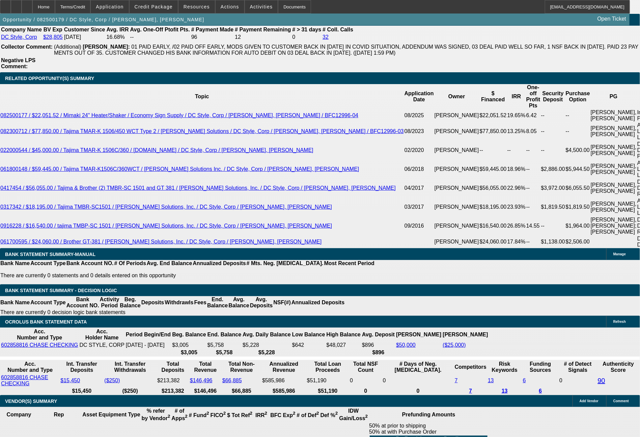
type input "12.2"
type input "$2,317.00"
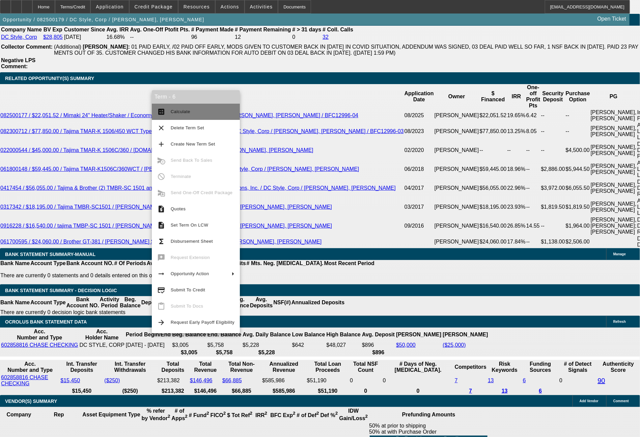
click at [181, 116] on button "calculate Calculate" at bounding box center [196, 112] width 88 height 16
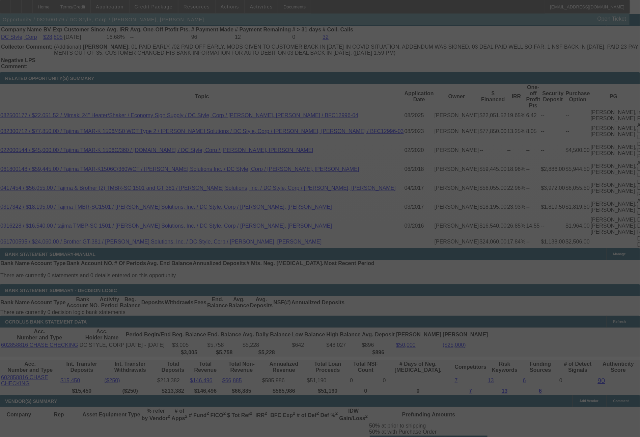
select select "0"
select select "6"
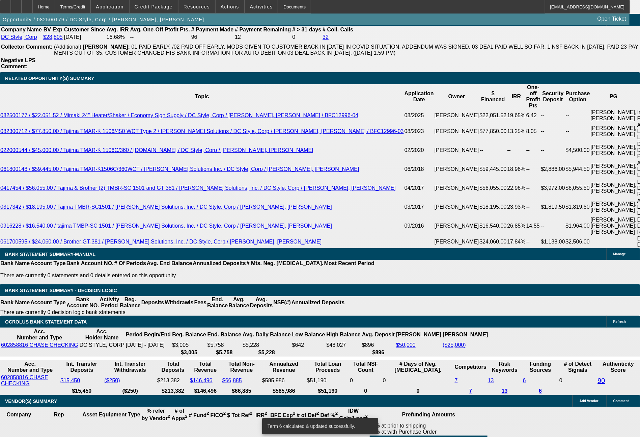
drag, startPoint x: 98, startPoint y: 226, endPoint x: 152, endPoint y: 224, distance: 53.7
type input "23"
type input "UNKNOWN"
type input "231"
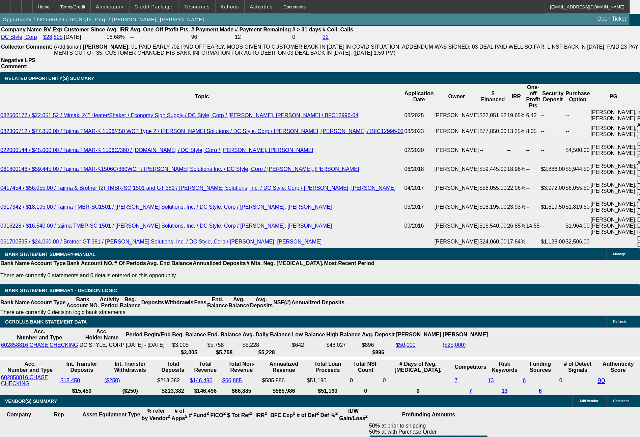
type input "2316"
type input "12.2"
type input "$2,316.49"
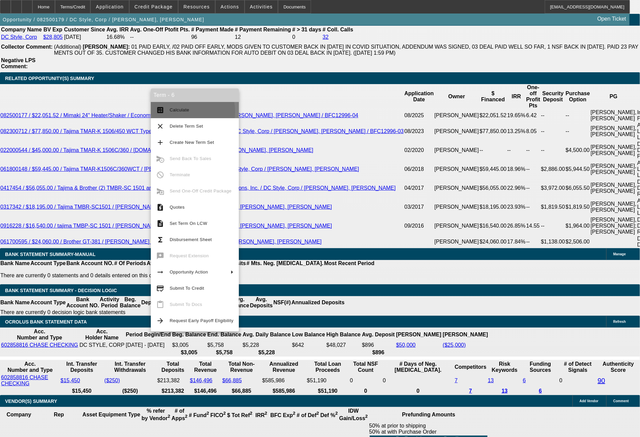
click at [182, 112] on span "Calculate" at bounding box center [180, 109] width 20 height 5
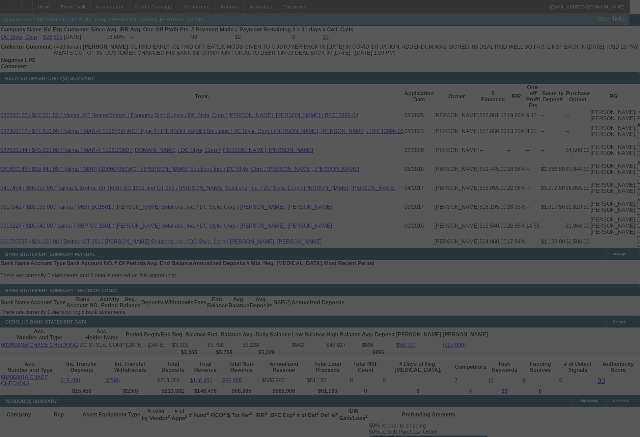
select select "0"
select select "6"
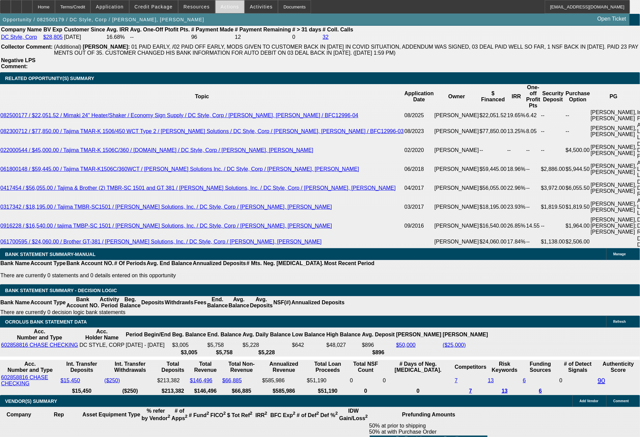
click at [233, 7] on span "Actions" at bounding box center [230, 6] width 19 height 5
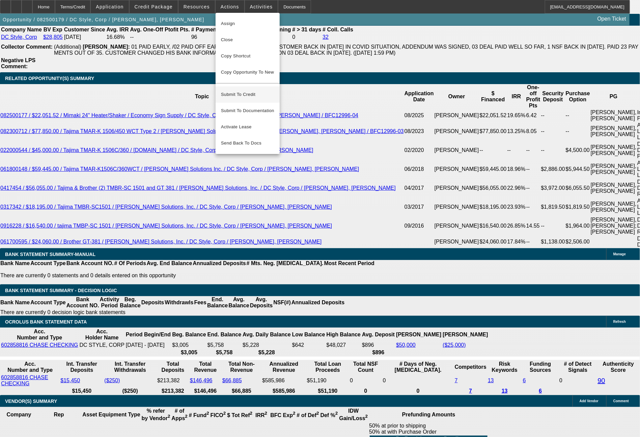
click at [240, 90] on span "Submit To Credit" at bounding box center [247, 94] width 53 height 8
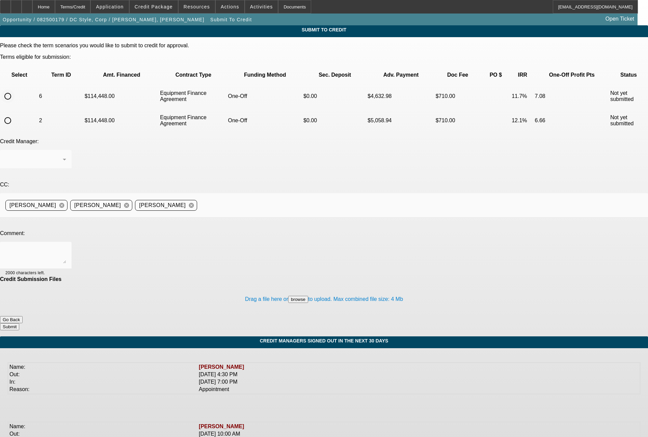
click at [15, 89] on input "radio" at bounding box center [8, 96] width 14 height 14
radio input "true"
click at [66, 247] on textarea at bounding box center [35, 255] width 61 height 16
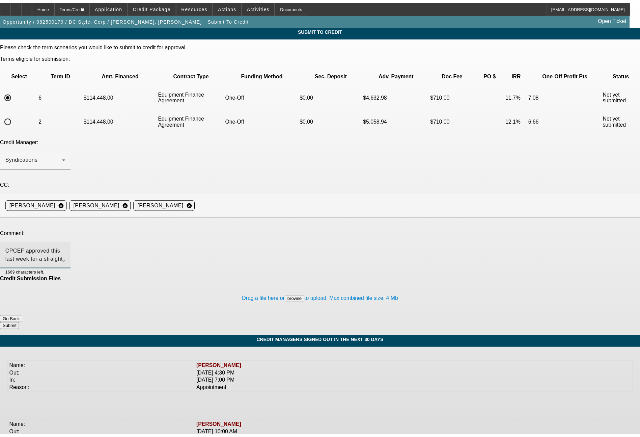
scroll to position [7, 0]
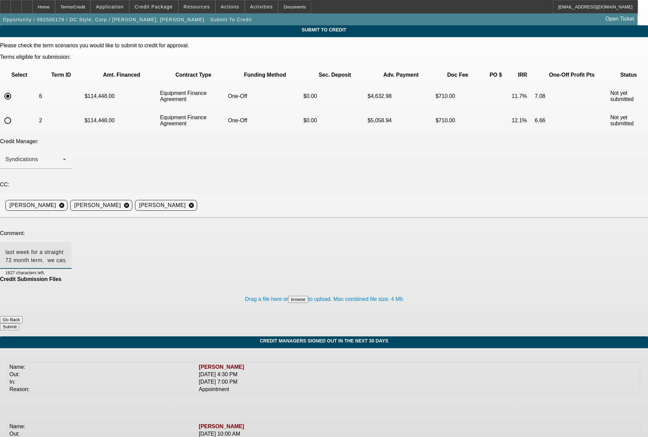
type textarea "CPCEF approved this last week for a straight 72 month term. we can get this dea…"
click at [19, 323] on button "Submit" at bounding box center [9, 326] width 19 height 7
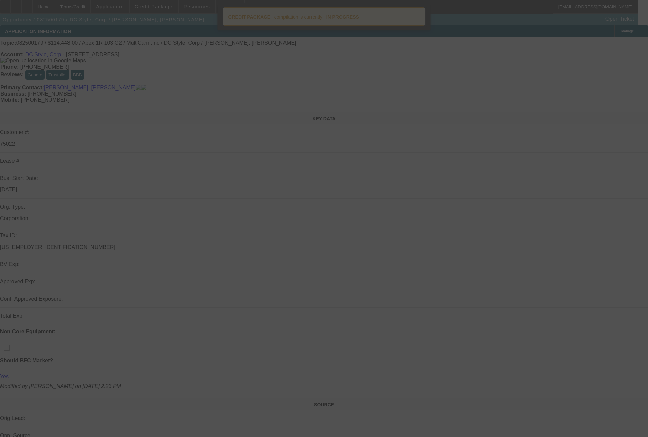
select select "0"
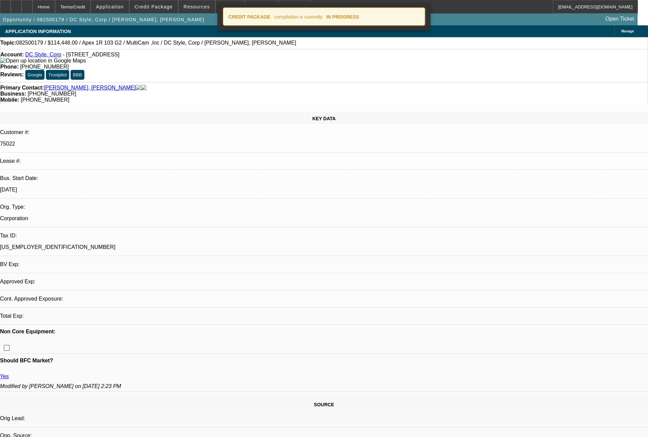
select select "0"
select select "6"
select select "0"
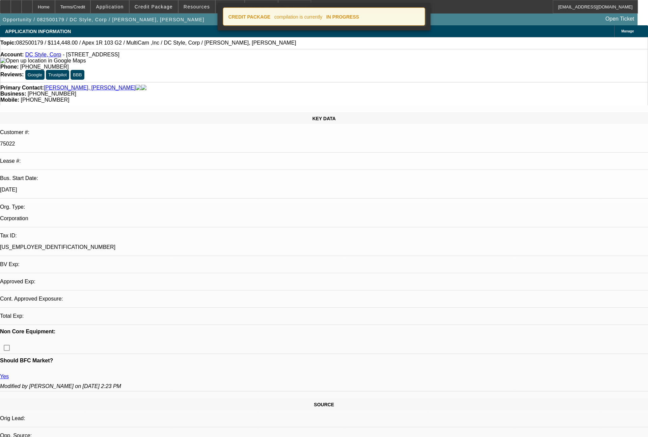
select select "0"
select select "6"
select select "0"
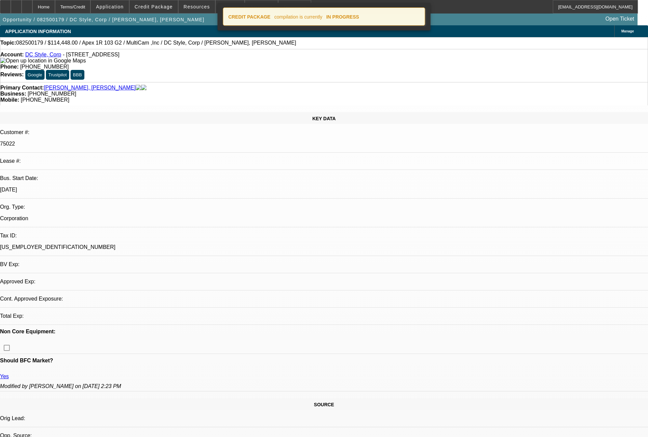
select select "6"
select select "0"
select select "6"
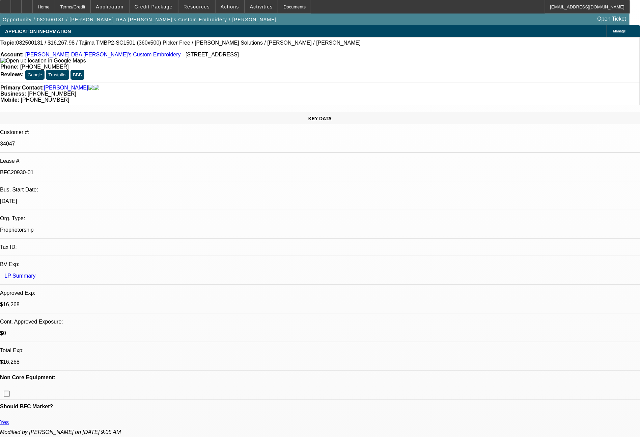
select select "0"
select select "2"
select select "0"
select select "6"
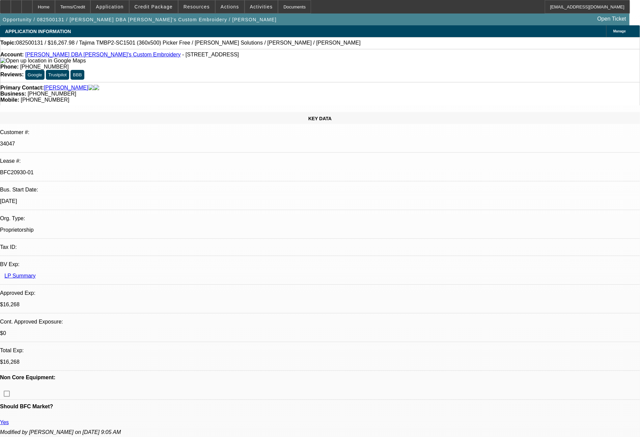
select select "0"
select select "2"
select select "0"
select select "6"
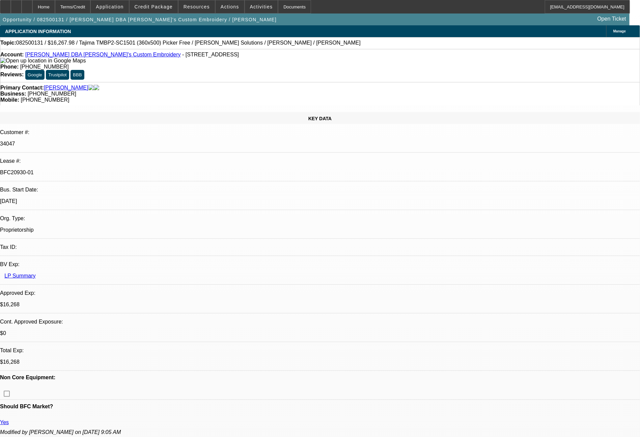
select select "0"
select select "2"
select select "0"
select select "6"
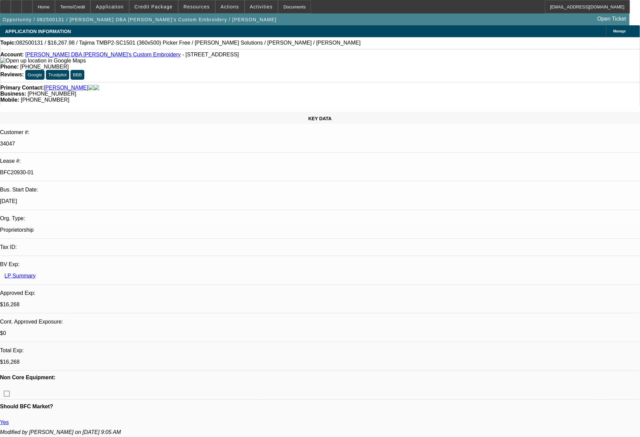
select select "0"
select select "2"
select select "0"
select select "6"
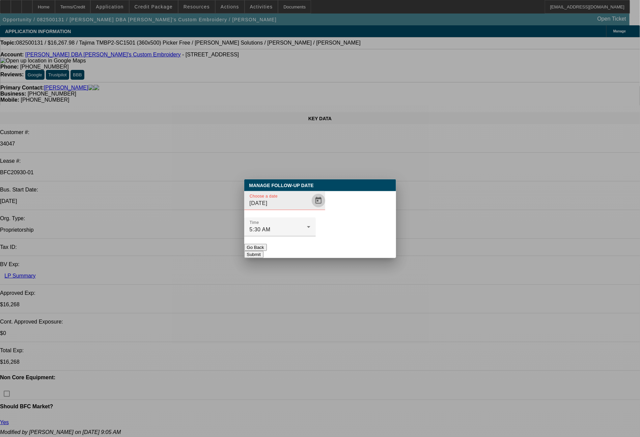
click at [311, 209] on span "Open calendar" at bounding box center [319, 200] width 16 height 16
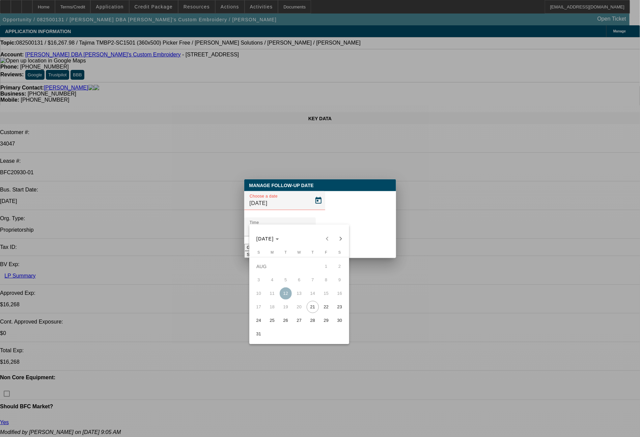
click at [321, 309] on span "22" at bounding box center [326, 307] width 12 height 12
type input "[DATE]"
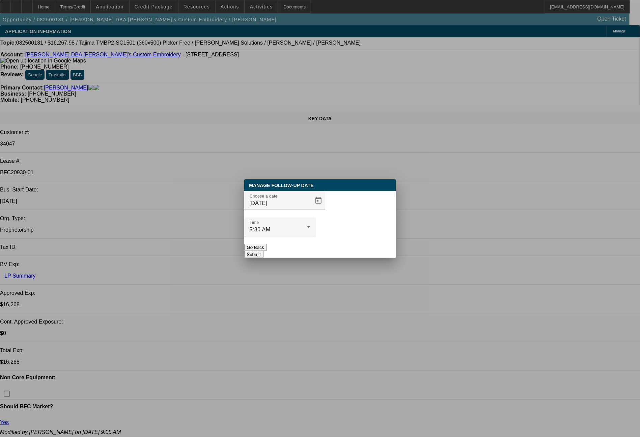
click at [264, 251] on button "Submit" at bounding box center [253, 254] width 19 height 7
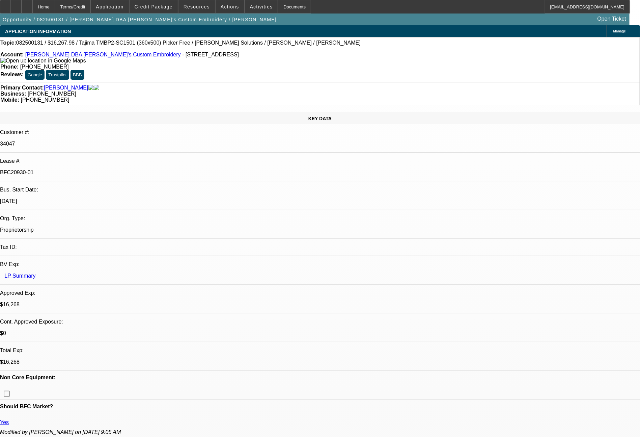
scroll to position [81, 0]
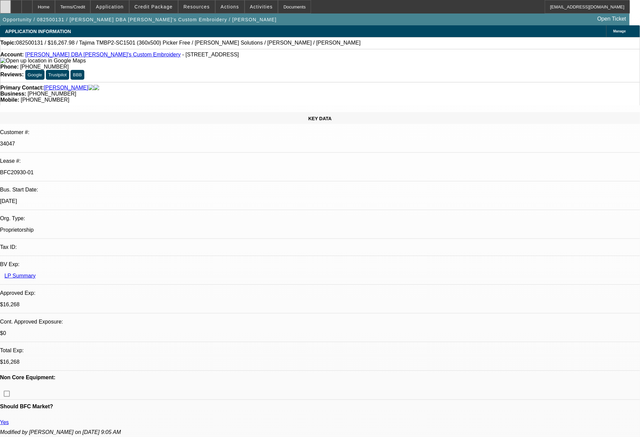
click at [11, 4] on div at bounding box center [5, 7] width 11 height 14
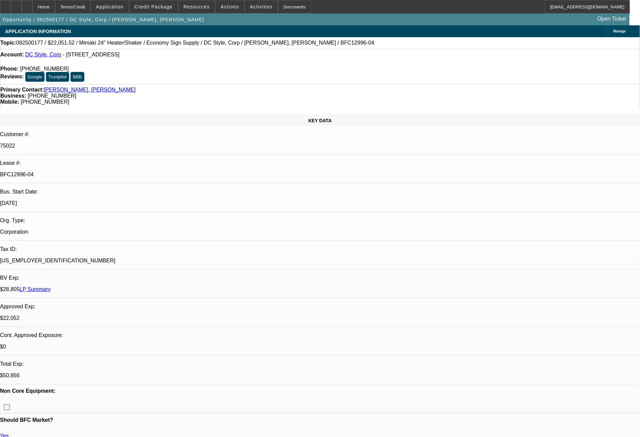
select select "0"
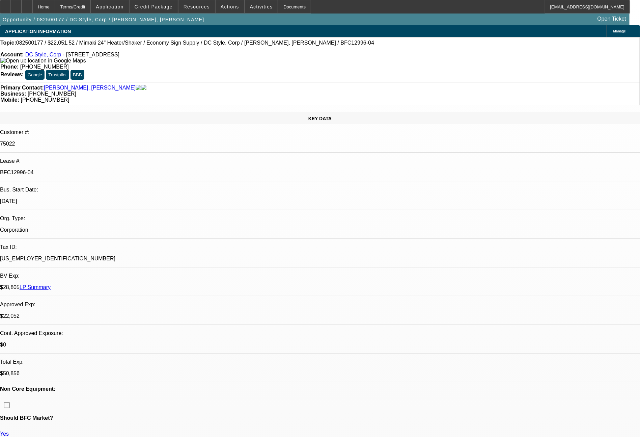
select select "0"
select select "6"
select select "0"
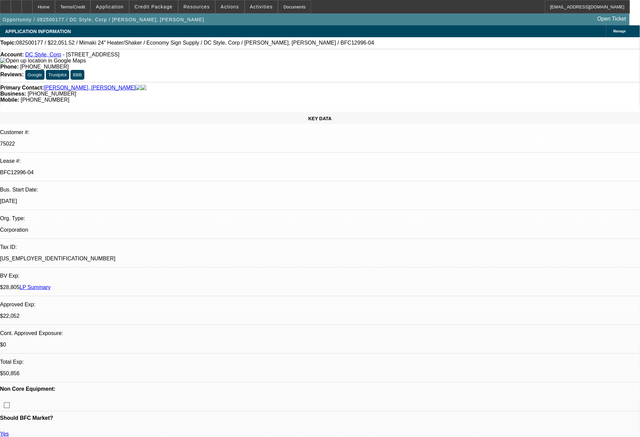
select select "0"
select select "6"
select select "0"
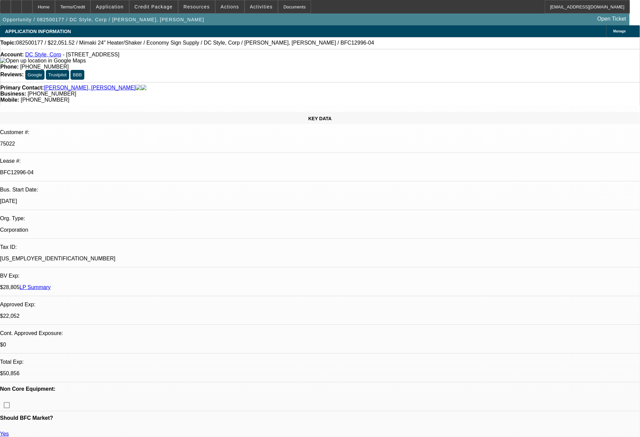
select select "6"
select select "0"
select select "6"
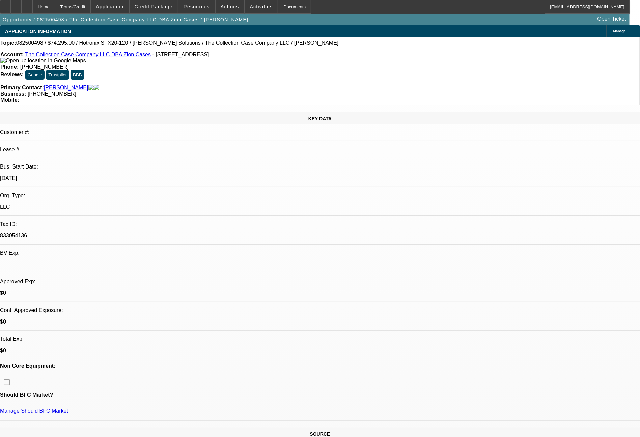
select select "0"
select select "2"
select select "0"
select select "6"
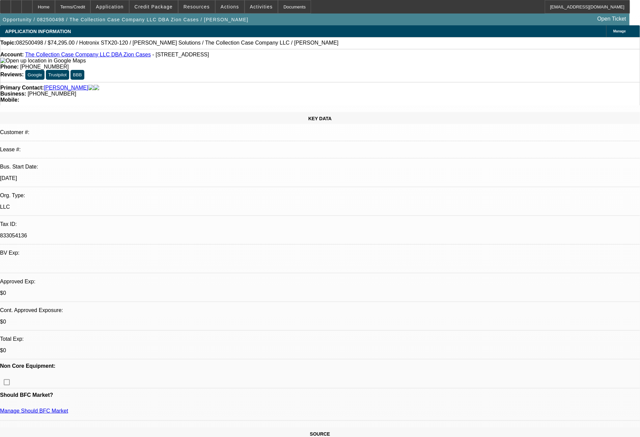
select select "0"
select select "2"
select select "0"
select select "6"
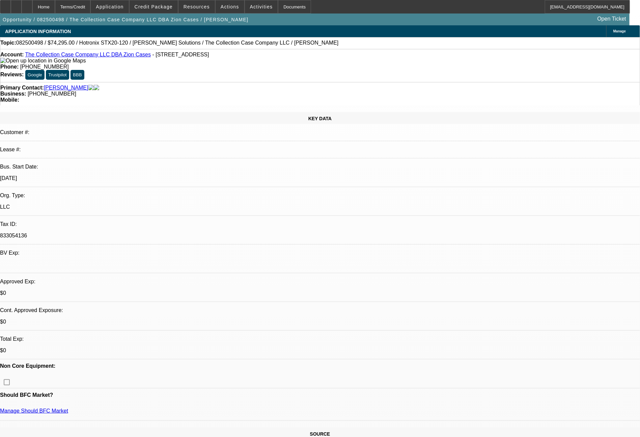
select select "0"
select select "2"
select select "0"
select select "6"
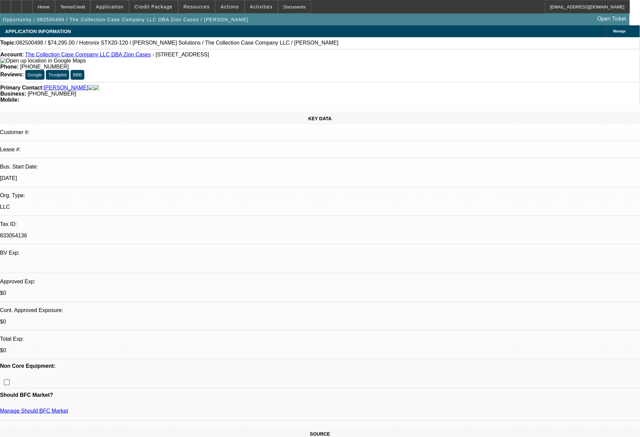
select select "0"
select select "2"
select select "0"
select select "6"
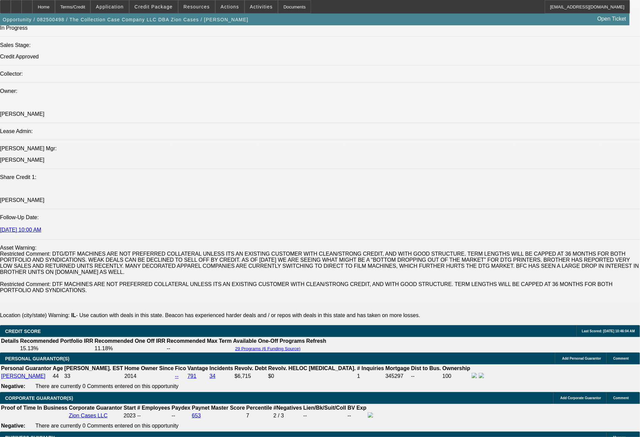
scroll to position [1147, 0]
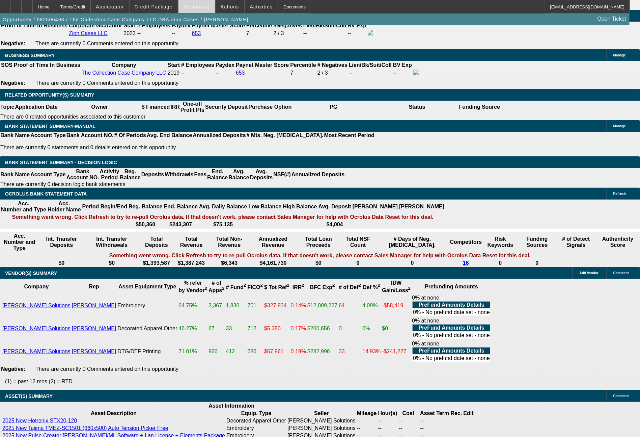
click at [199, 4] on span "Resources" at bounding box center [197, 6] width 26 height 5
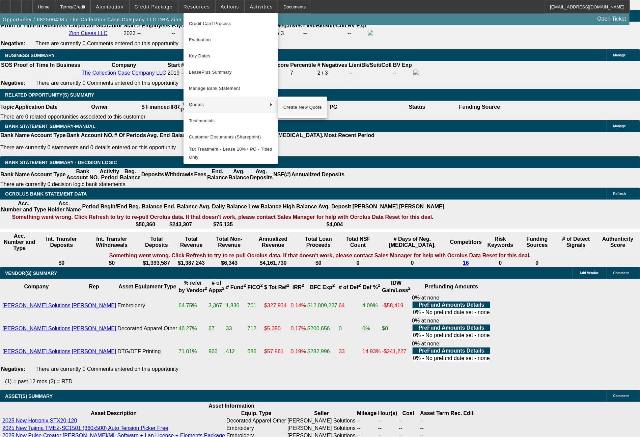
click at [293, 108] on span "Create New Quote" at bounding box center [303, 107] width 38 height 8
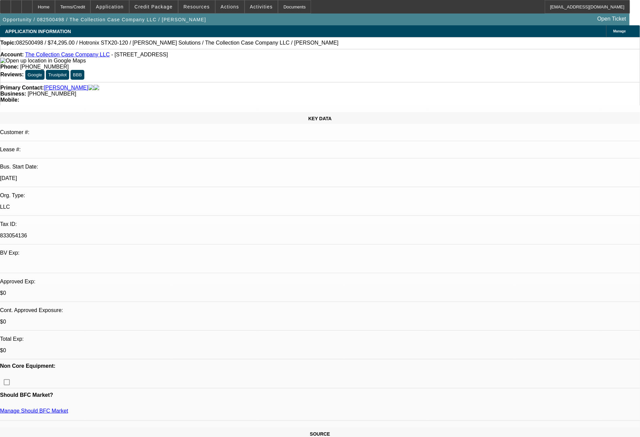
select select "0"
select select "2"
select select "0"
select select "6"
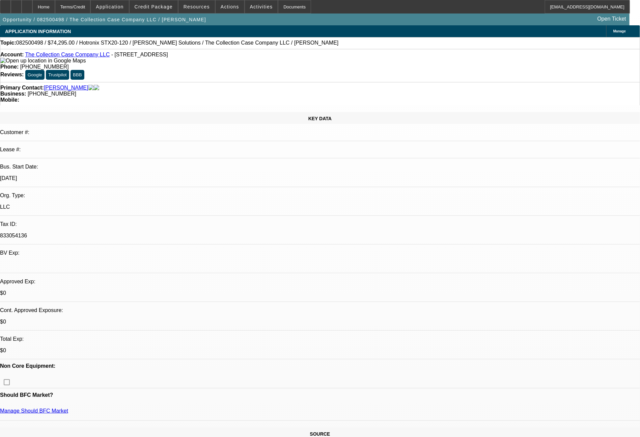
select select "0"
select select "2"
select select "0"
select select "6"
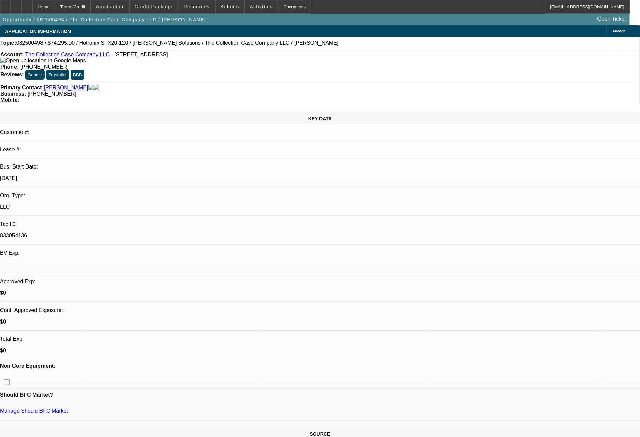
select select "0"
select select "2"
select select "0"
select select "6"
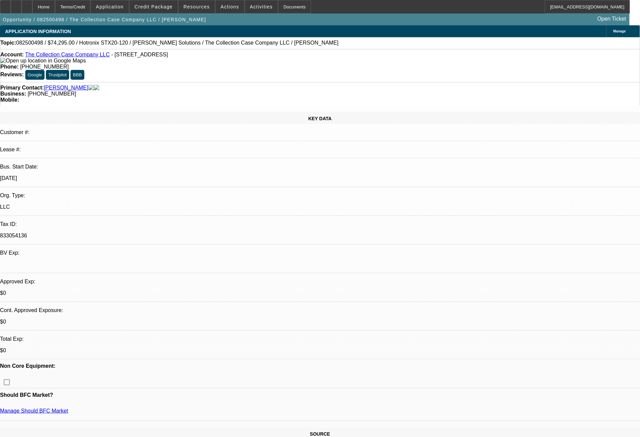
select select "0"
select select "2"
select select "0"
select select "6"
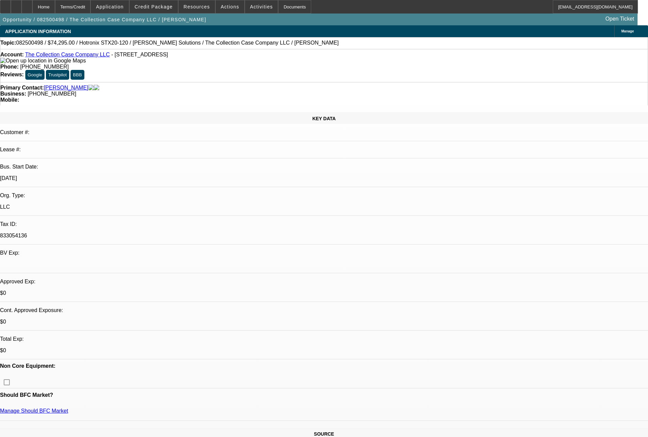
select select "0"
select select "2"
select select "0"
select select "6"
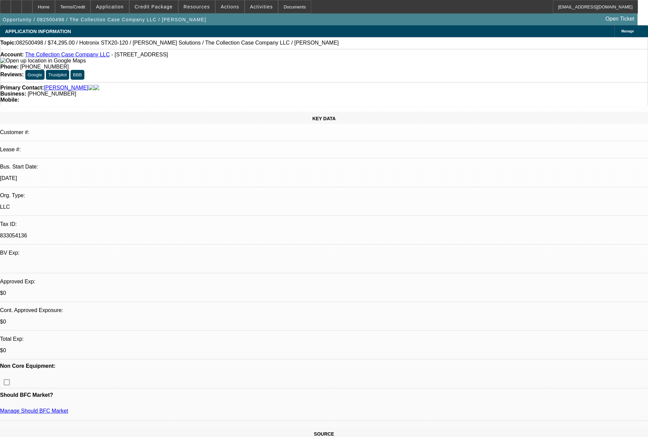
select select "0"
select select "2"
select select "0"
select select "6"
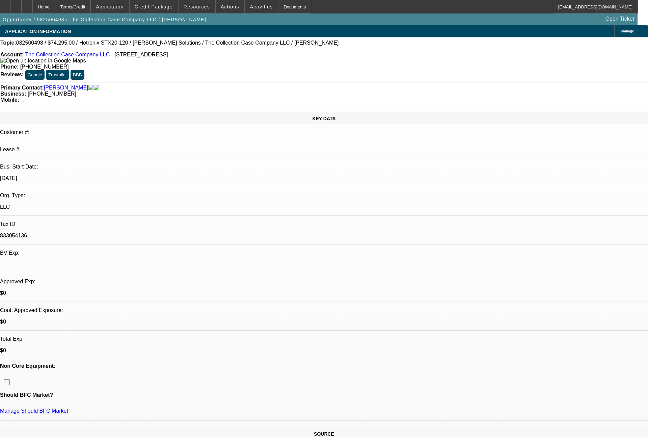
select select "0"
select select "2"
select select "0"
select select "6"
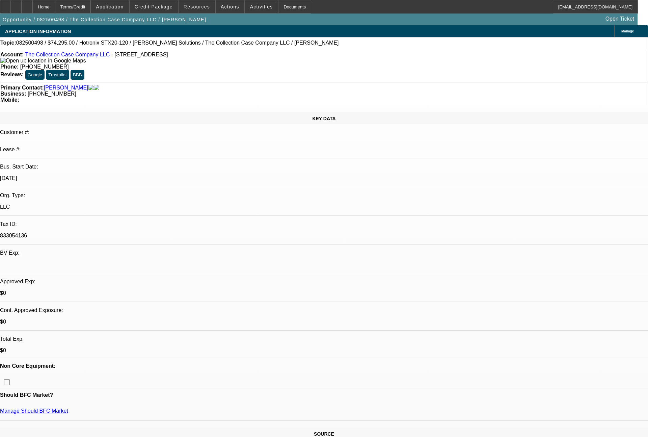
select select "0"
select select "2"
select select "0"
select select "6"
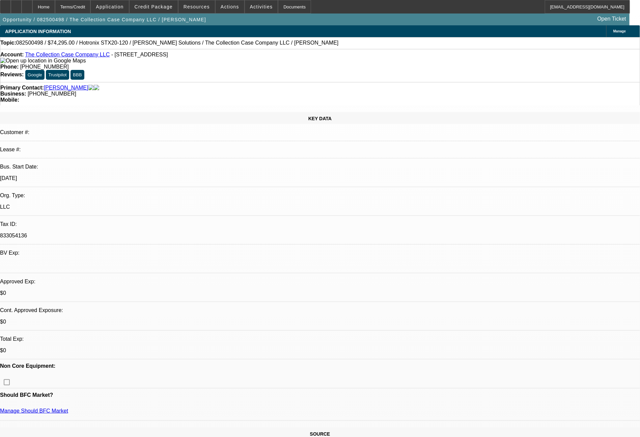
select select "0"
select select "2"
select select "0"
select select "6"
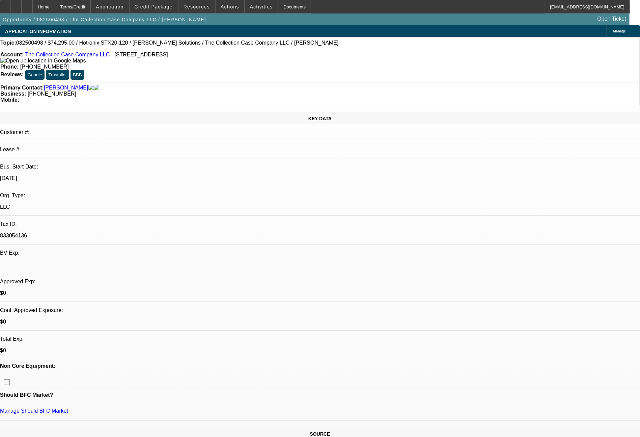
select select "0"
select select "2"
select select "0"
select select "6"
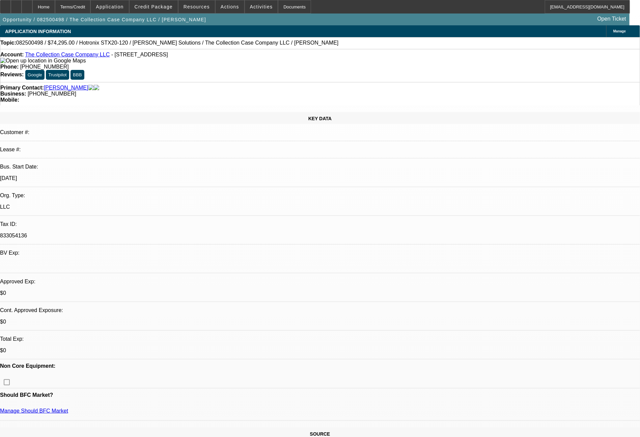
select select "0"
select select "2"
select select "0"
select select "6"
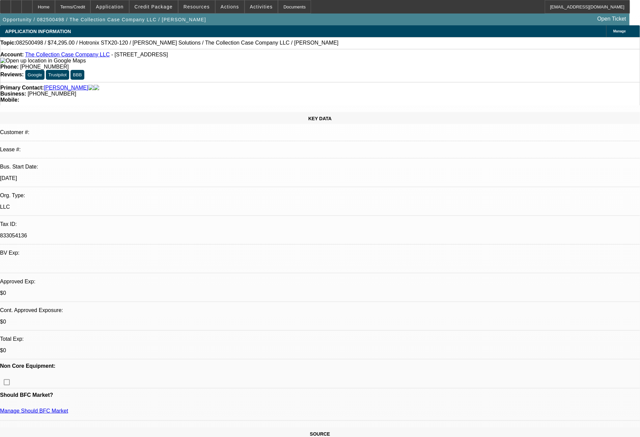
select select "0"
select select "2"
select select "0"
select select "6"
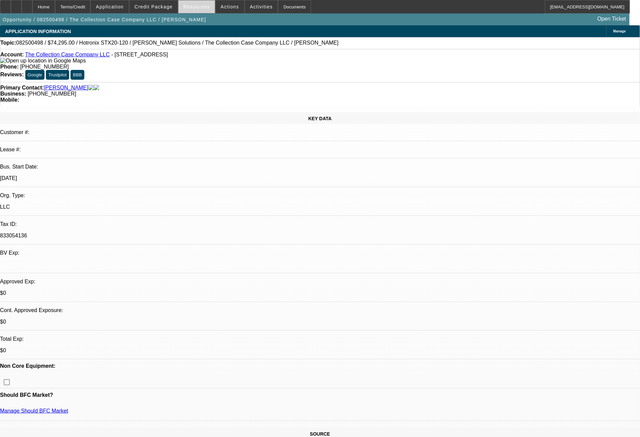
click at [209, 9] on span "Resources" at bounding box center [197, 6] width 26 height 5
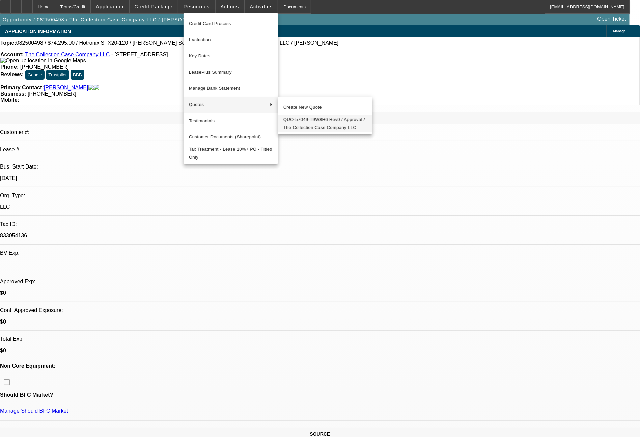
click at [300, 123] on span "QUO-57049-T9W8H6 Rev0 / Approval / The Collection Case Company LLC" at bounding box center [326, 123] width 84 height 16
